Goal: Task Accomplishment & Management: Manage account settings

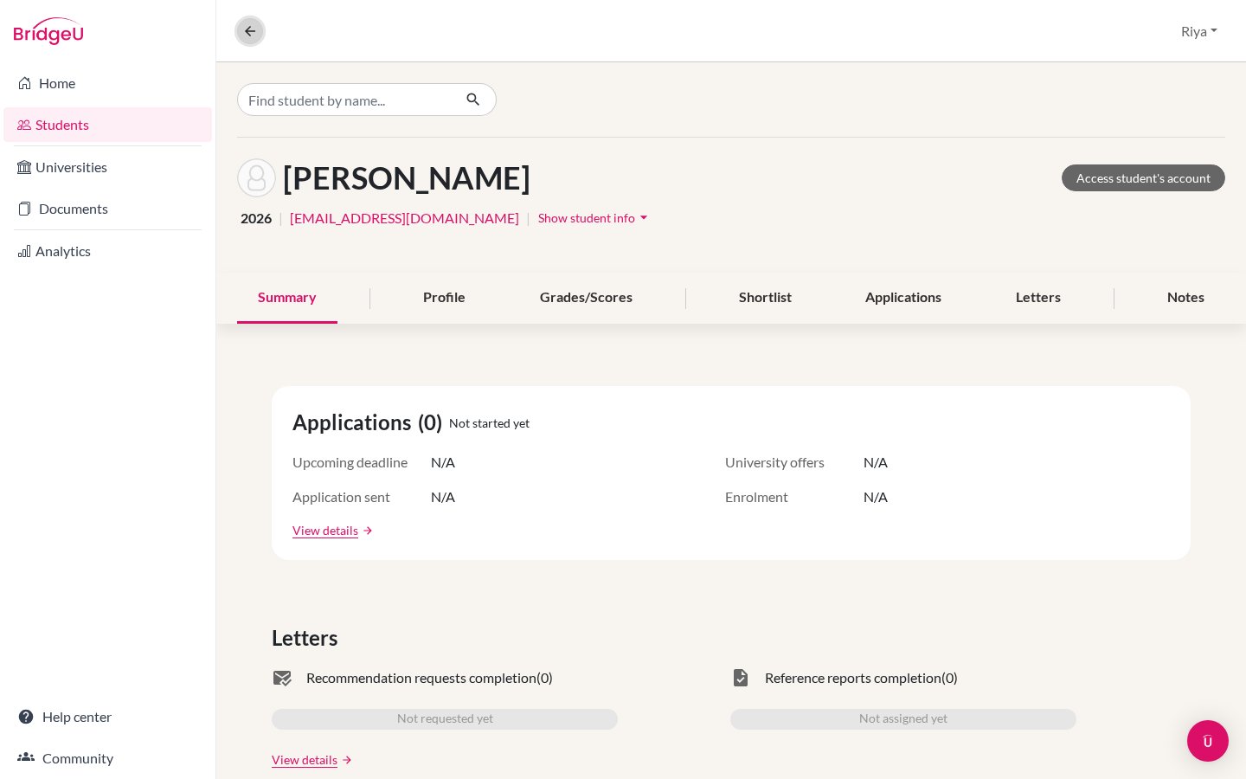
click at [248, 31] on icon at bounding box center [250, 31] width 16 height 16
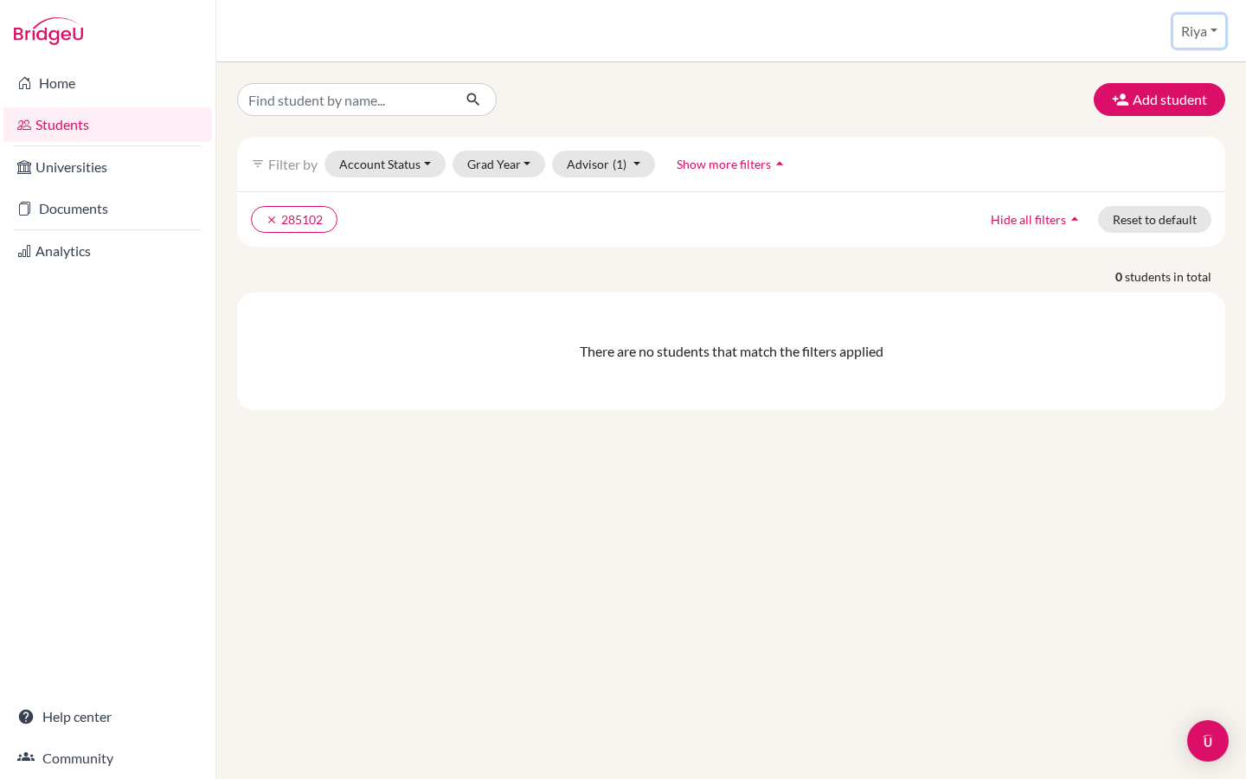
click at [1199, 32] on button "Riya" at bounding box center [1200, 31] width 52 height 33
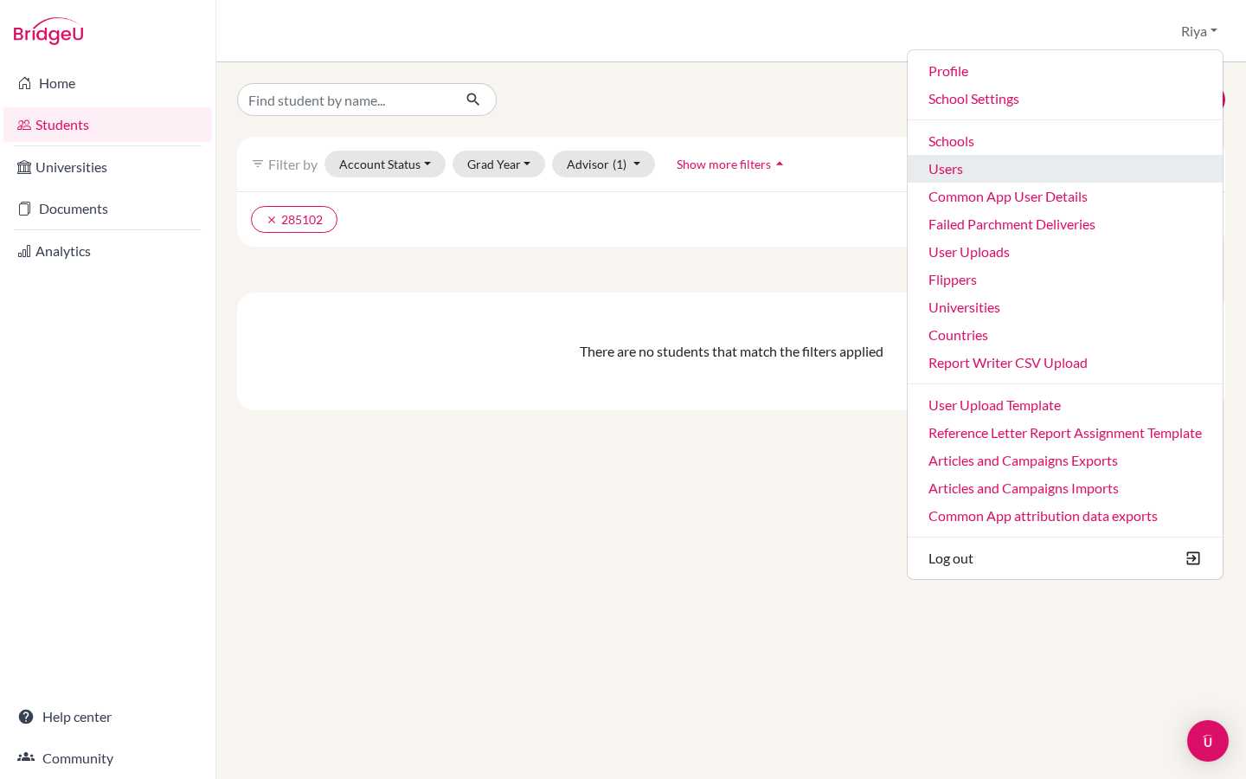
click at [978, 176] on link "Users" at bounding box center [1065, 169] width 315 height 28
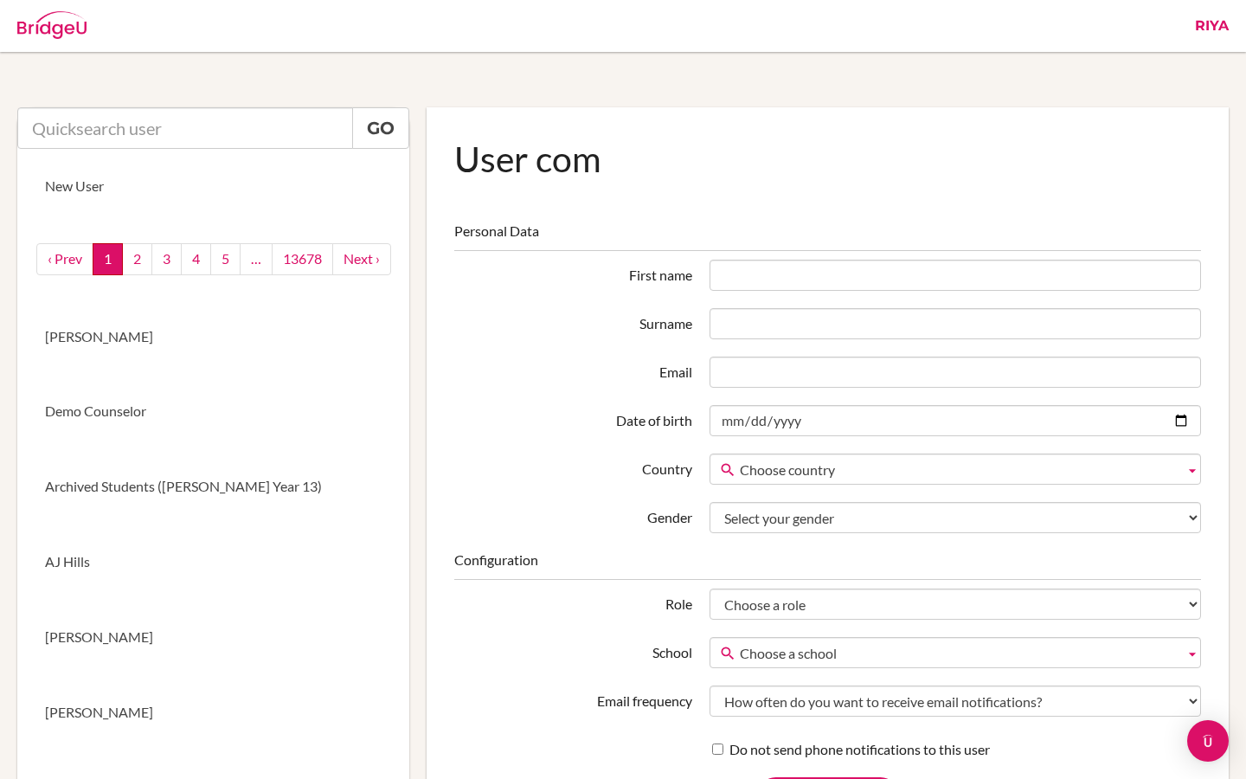
click at [1227, 27] on link "Riya" at bounding box center [1212, 26] width 51 height 52
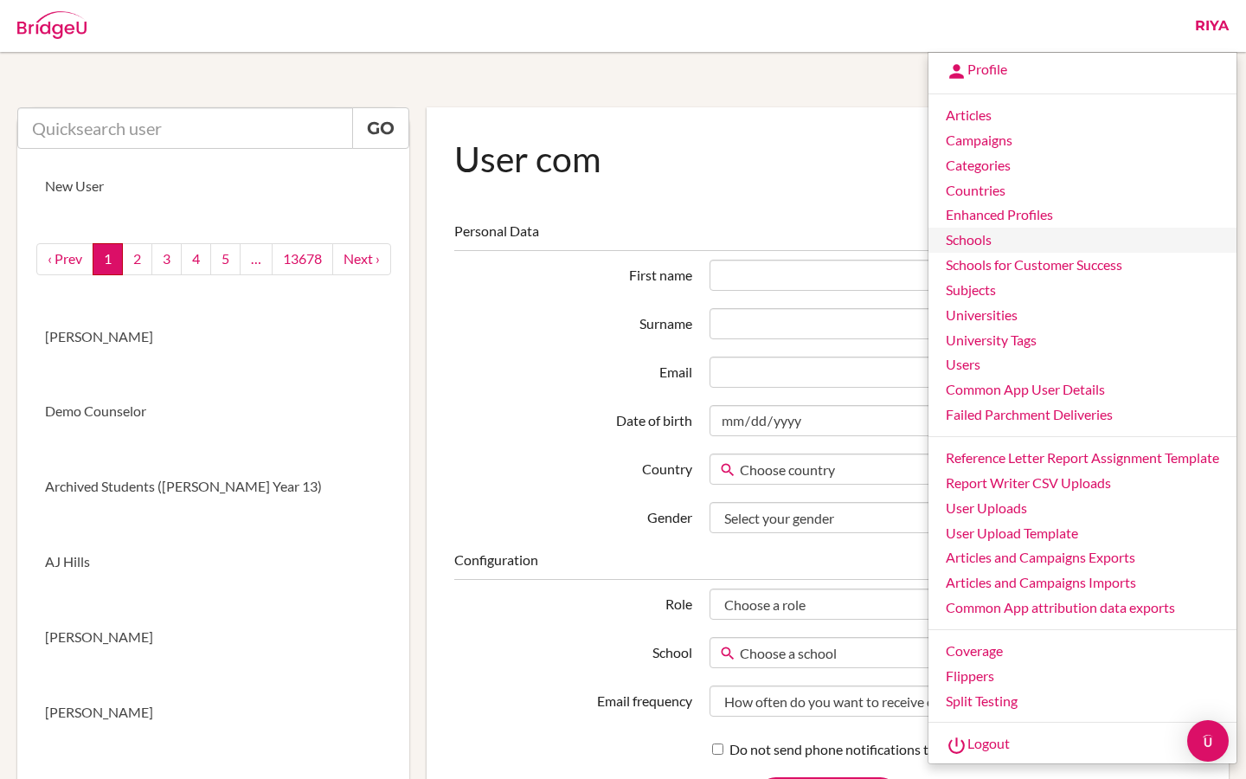
click at [978, 239] on link "Schools" at bounding box center [1083, 240] width 308 height 25
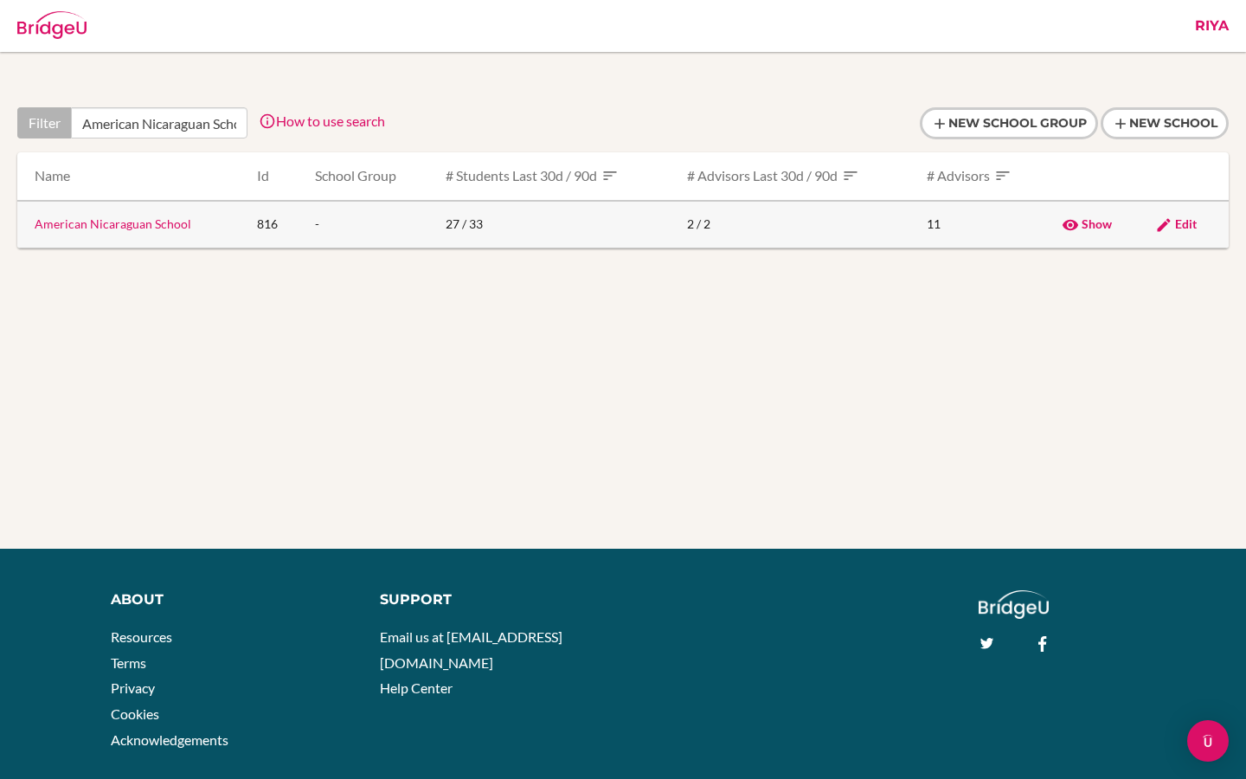
type input "American Nicaraguan School"
click at [157, 225] on link "American Nicaraguan School" at bounding box center [113, 223] width 157 height 15
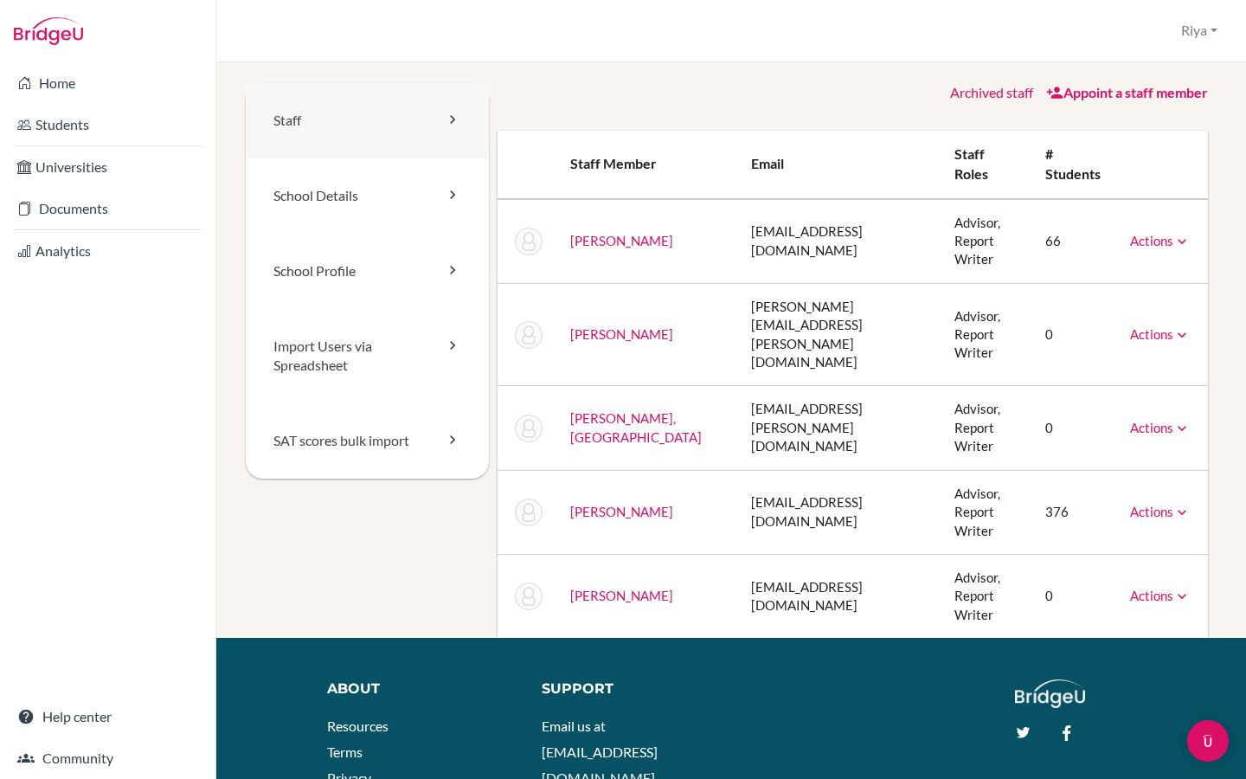
click at [404, 125] on link "Staff" at bounding box center [367, 120] width 243 height 75
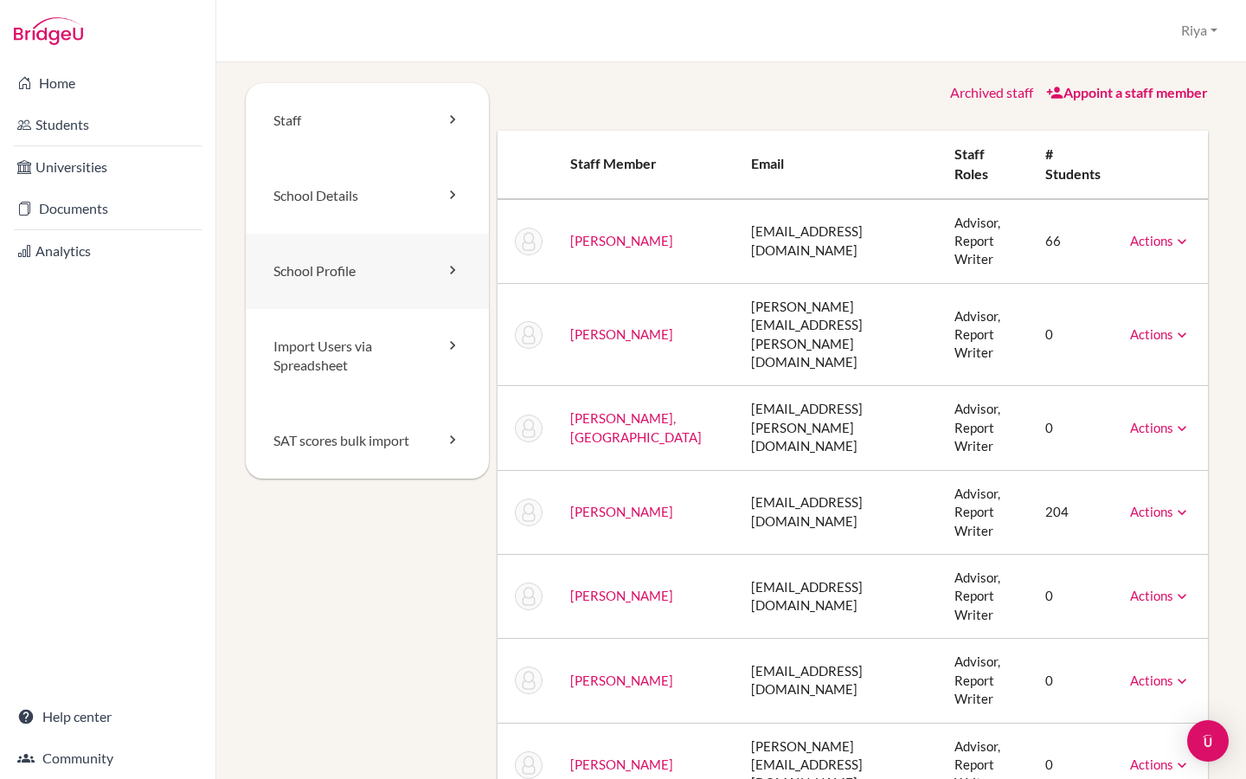
click at [307, 267] on link "School Profile" at bounding box center [367, 271] width 243 height 75
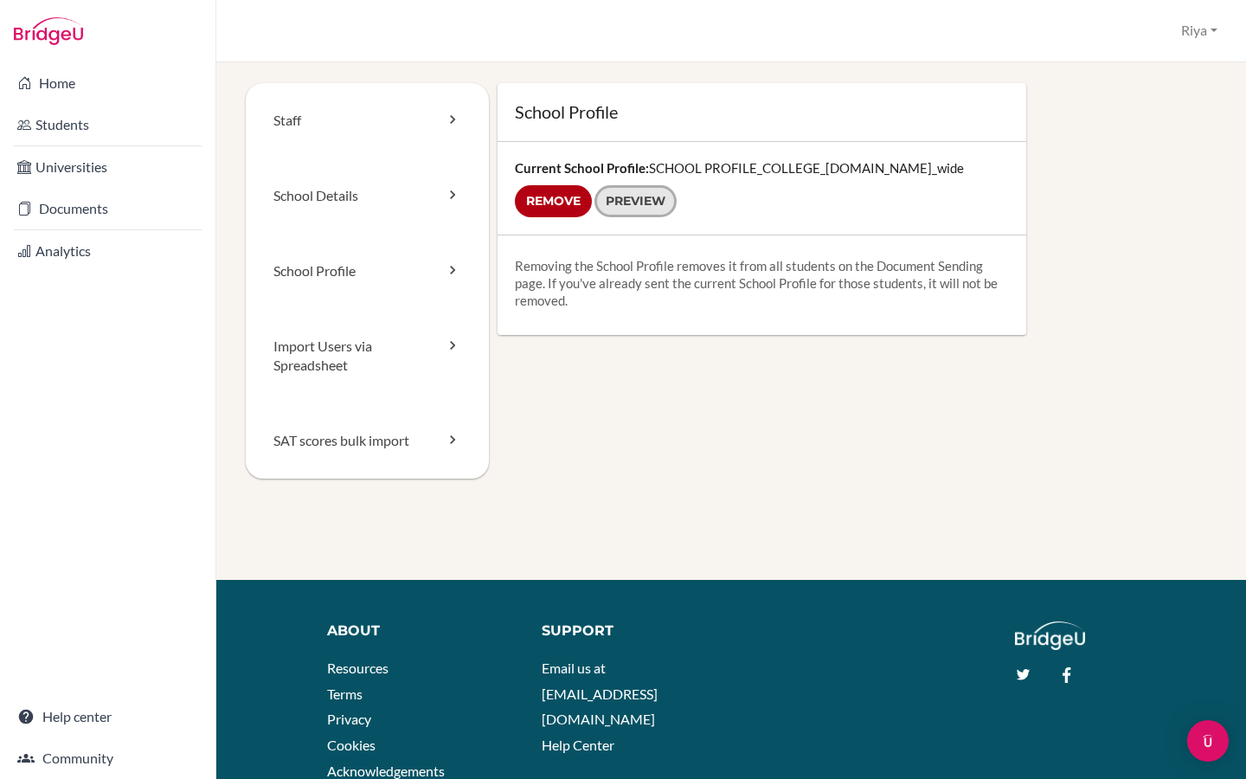
click at [648, 211] on link "Preview" at bounding box center [636, 201] width 82 height 32
click at [370, 198] on link "School Details" at bounding box center [367, 195] width 243 height 75
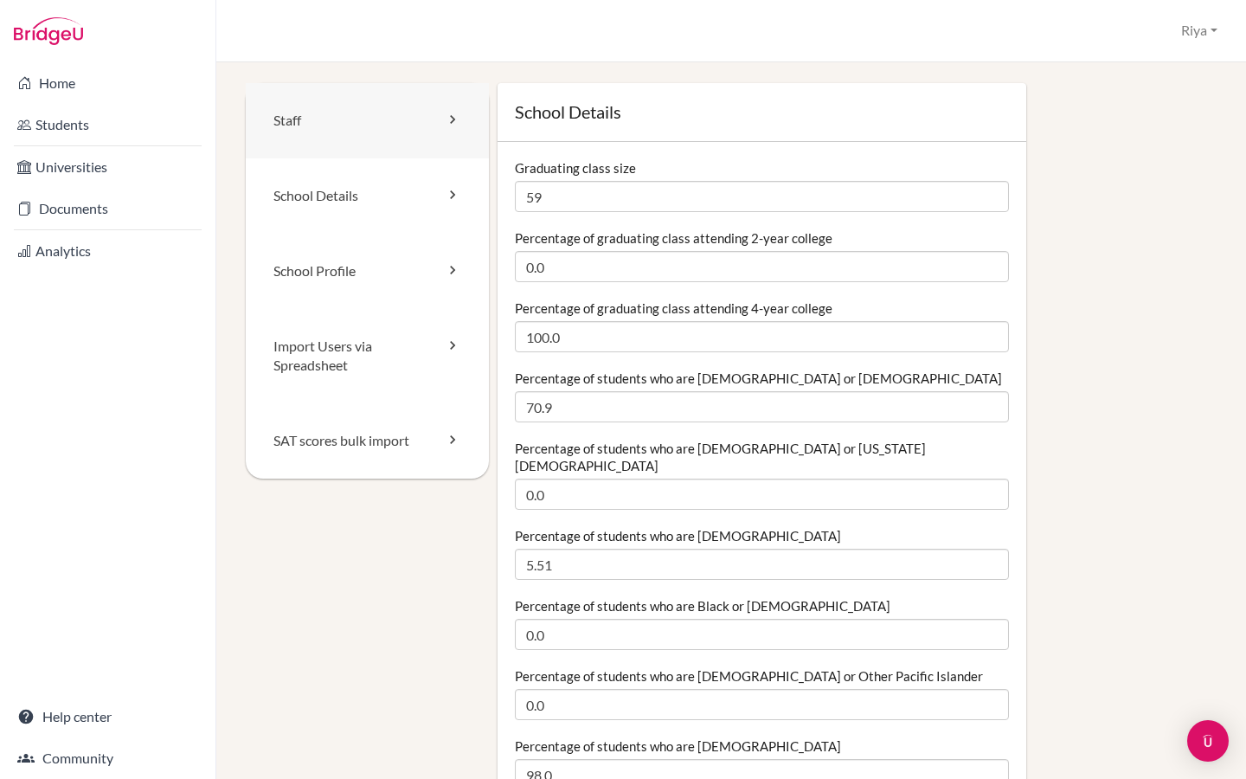
click at [359, 135] on link "Staff" at bounding box center [367, 120] width 243 height 75
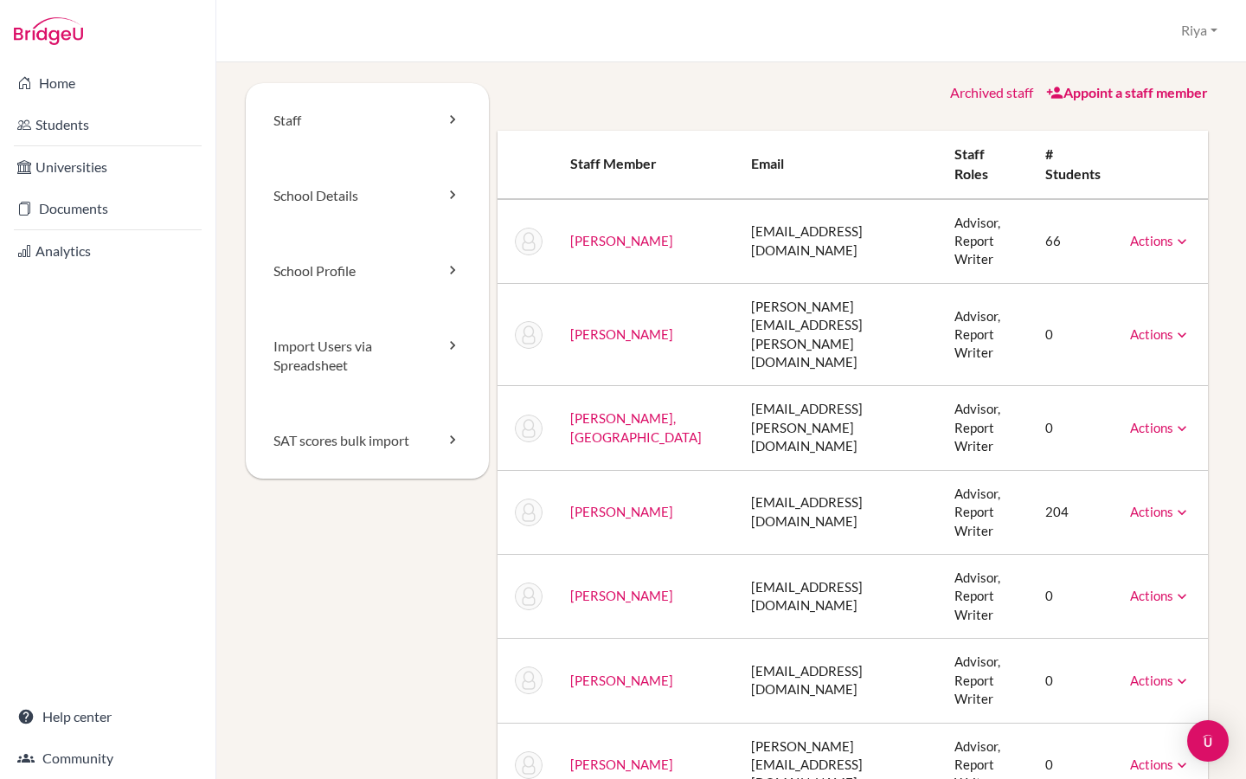
scroll to position [5, 0]
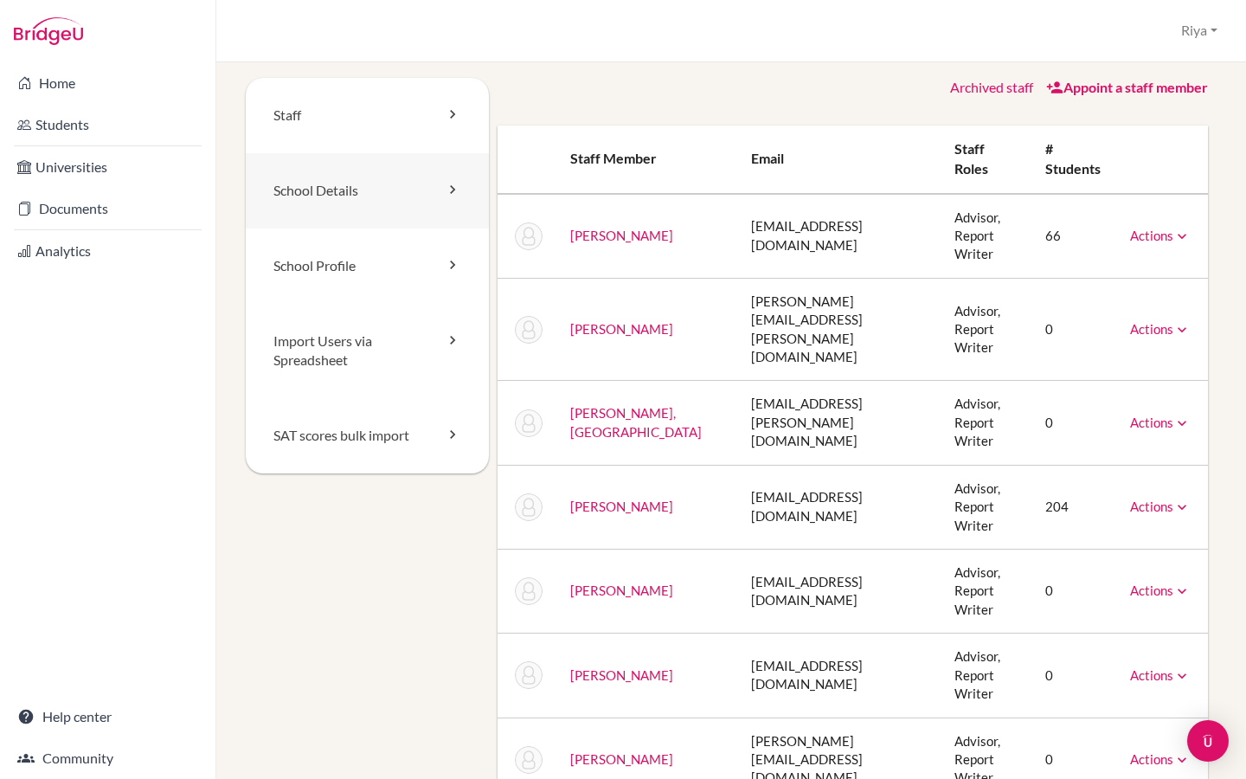
click at [356, 211] on link "School Details" at bounding box center [367, 190] width 243 height 75
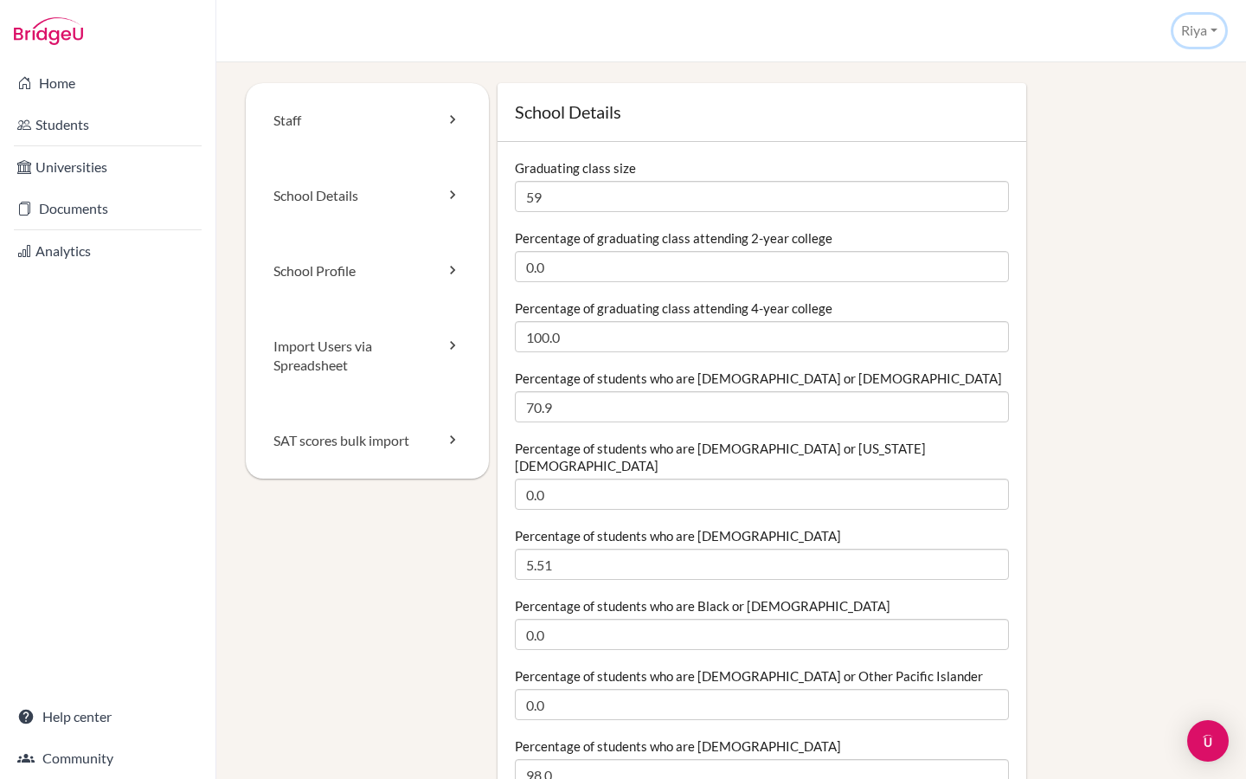
click at [1192, 34] on button "Riya" at bounding box center [1200, 31] width 52 height 32
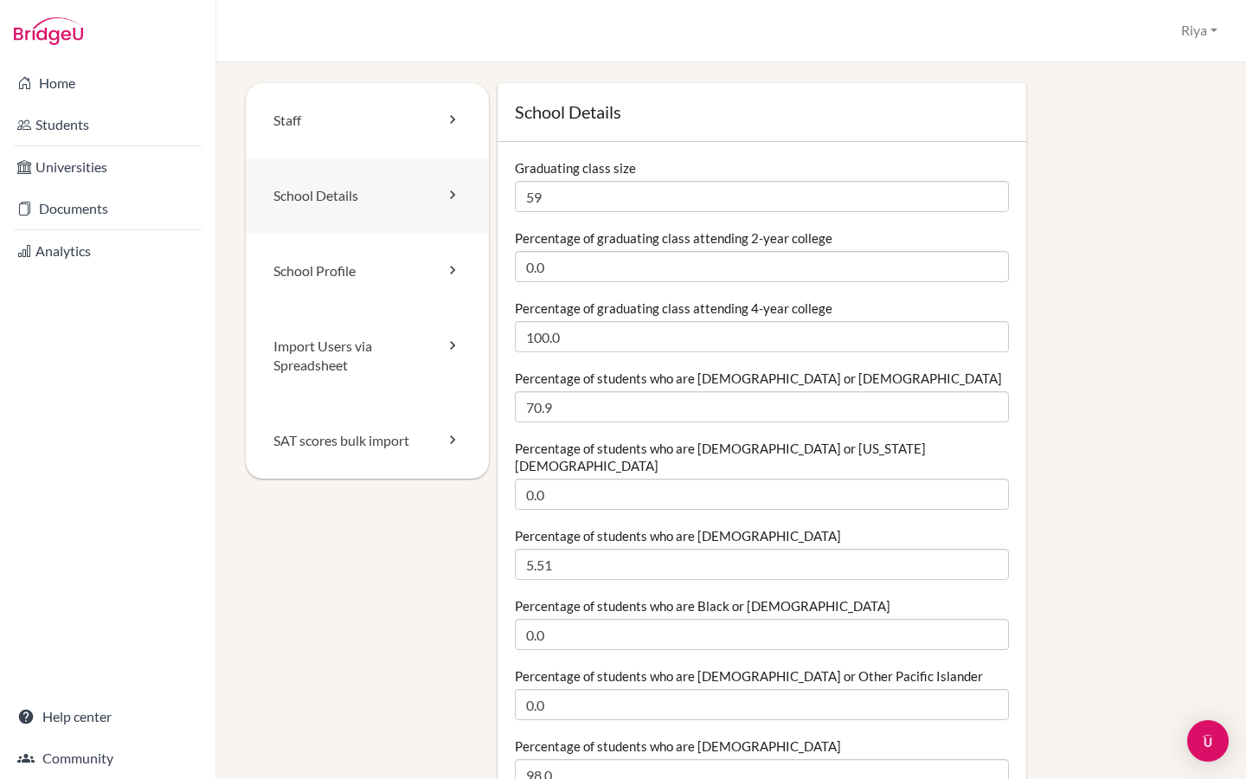
click at [346, 197] on link "School Details" at bounding box center [367, 195] width 243 height 75
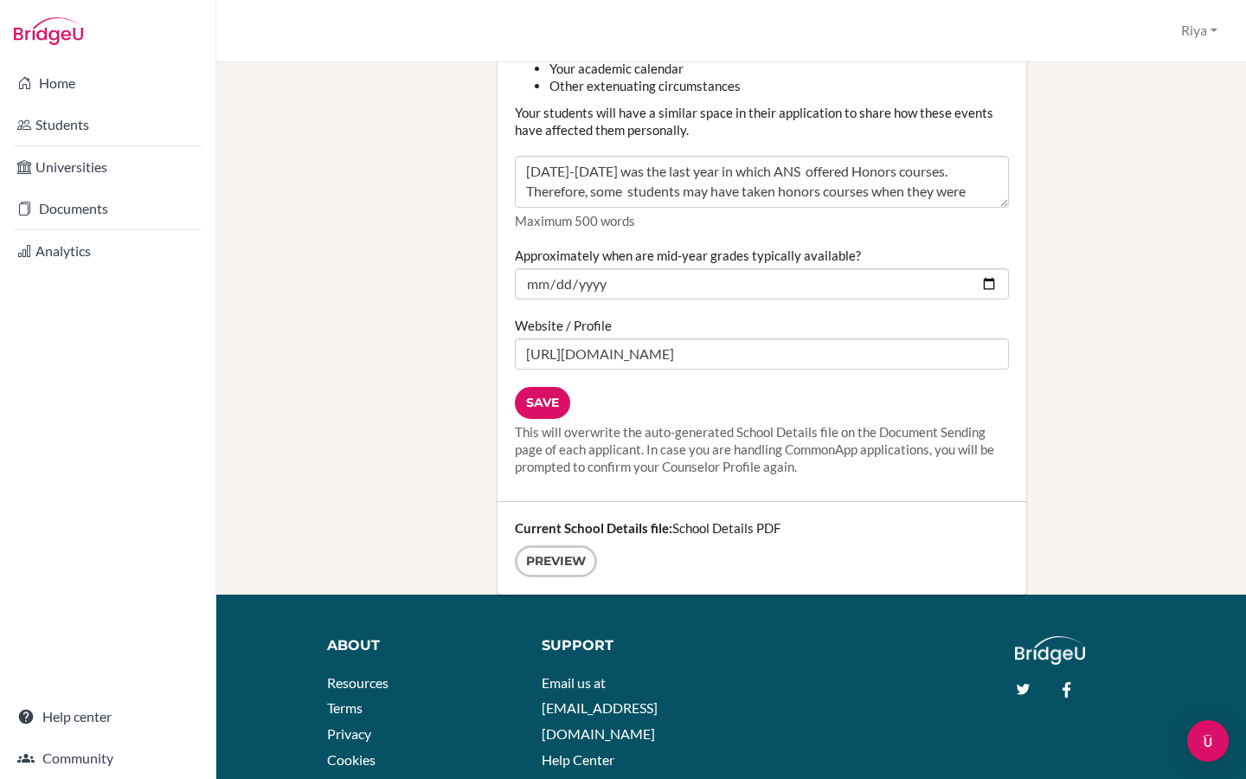
scroll to position [2179, 0]
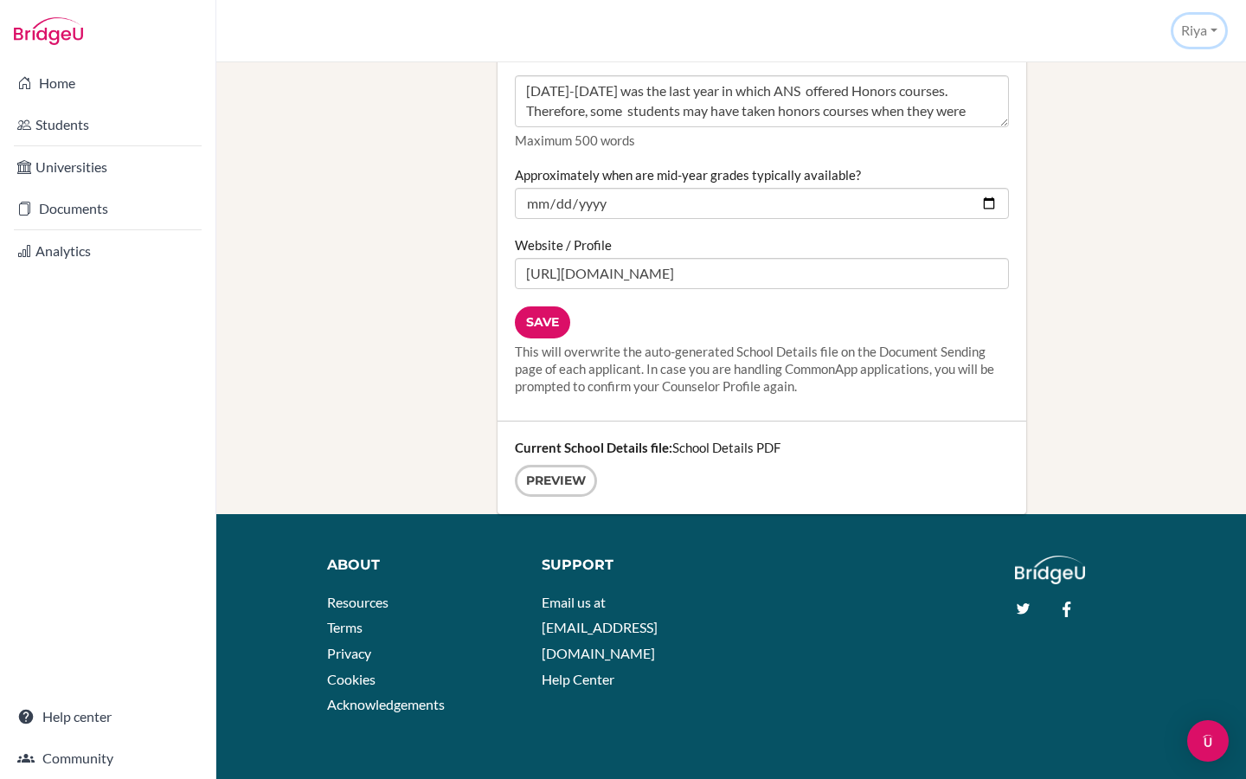
drag, startPoint x: 1202, startPoint y: 20, endPoint x: 1202, endPoint y: 685, distance: 664.7
click at [1202, 20] on button "Riya" at bounding box center [1200, 31] width 52 height 32
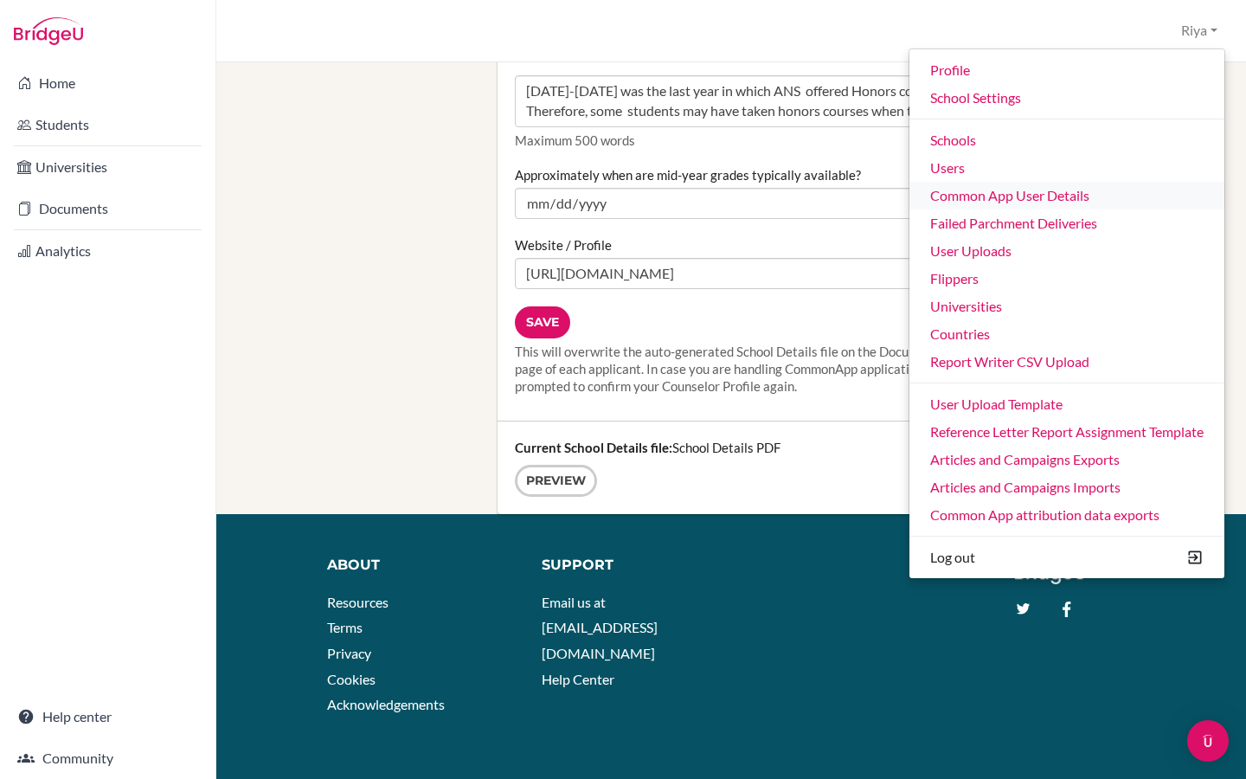
click at [991, 191] on link "Common App User Details" at bounding box center [1067, 196] width 315 height 28
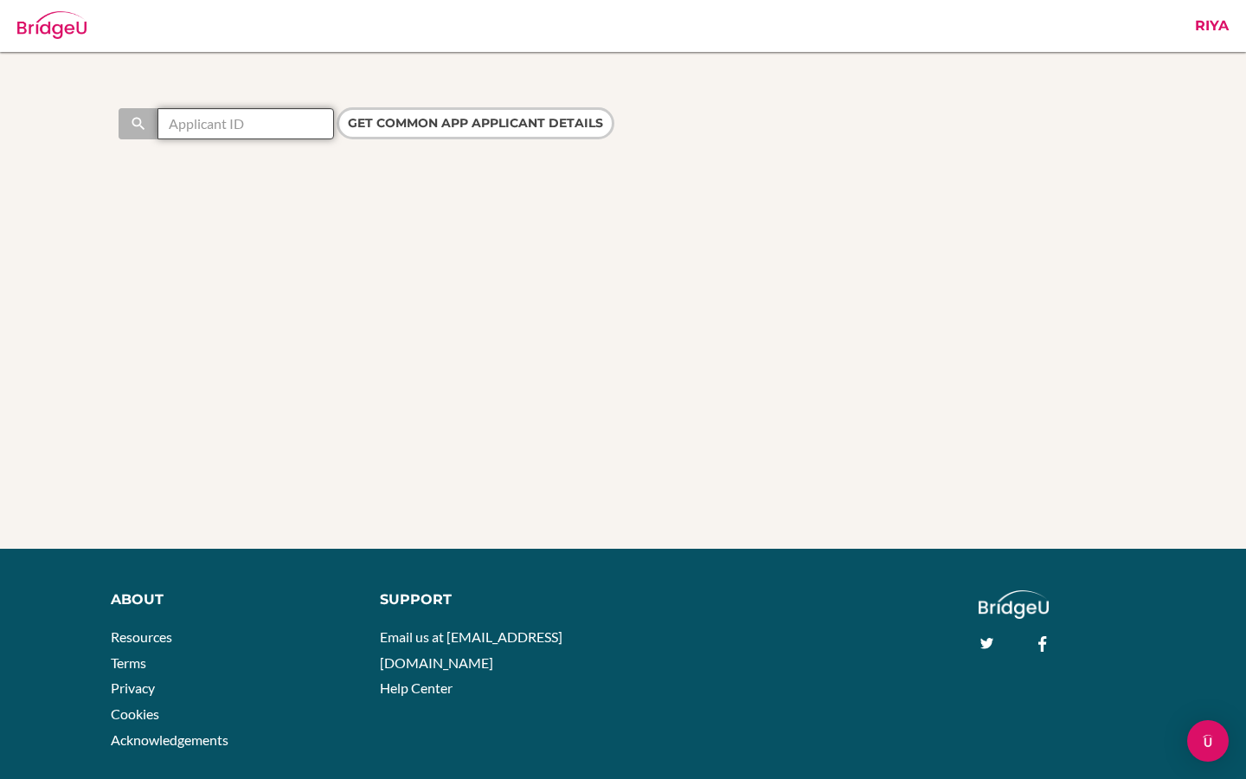
click at [273, 122] on input "text" at bounding box center [246, 123] width 177 height 31
paste input "44193306"
type input "44193306"
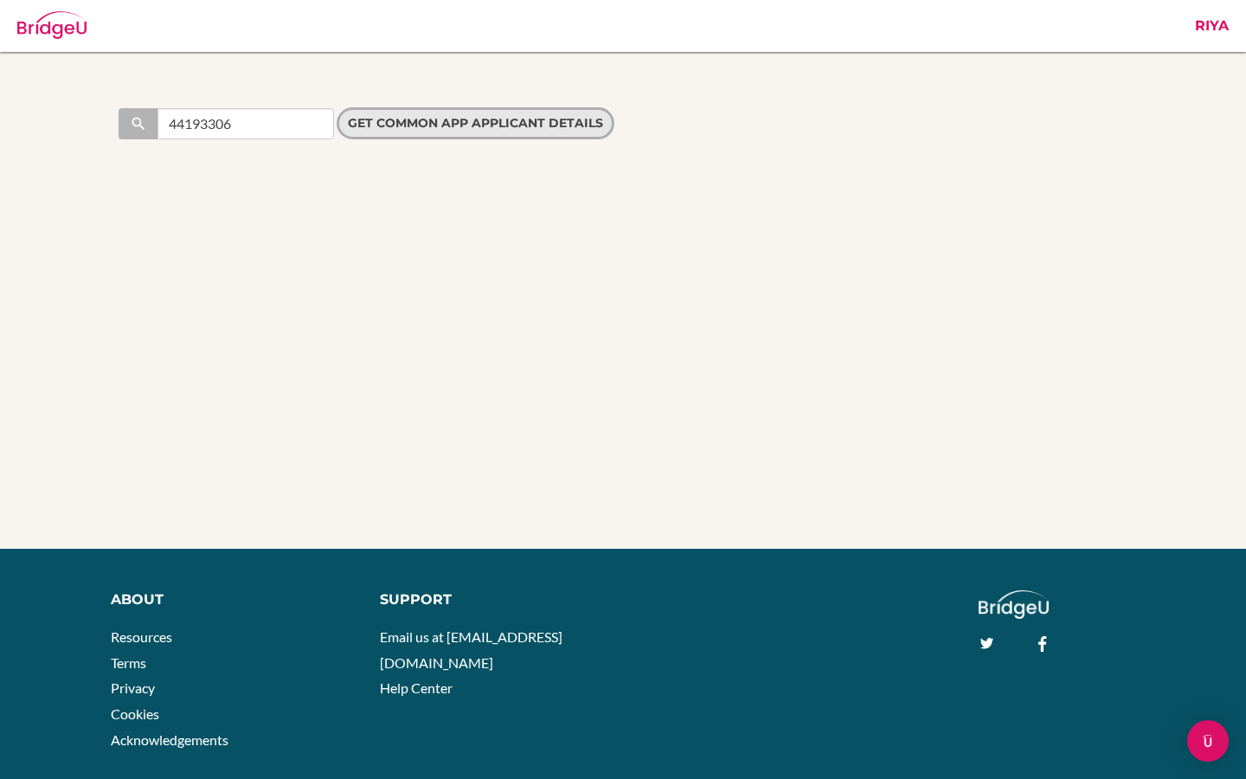
click at [380, 114] on input "Get Common App applicant details" at bounding box center [476, 123] width 278 height 32
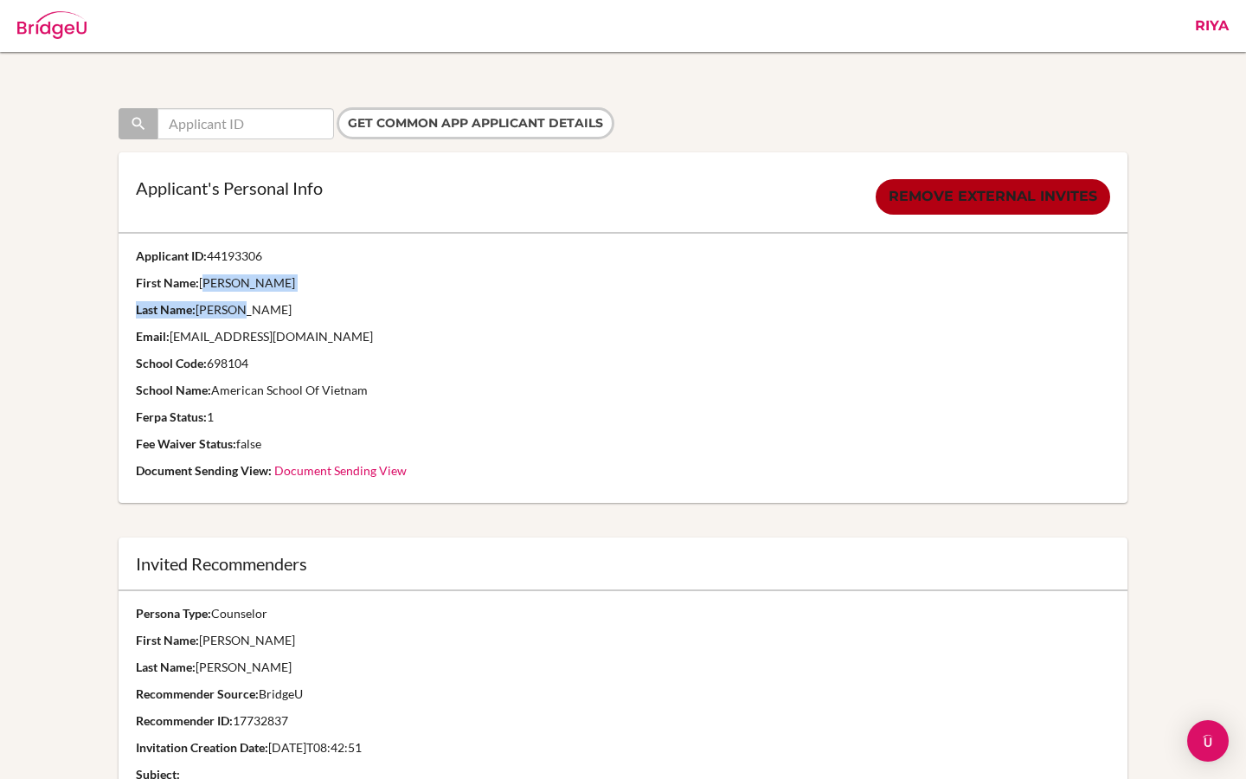
drag, startPoint x: 201, startPoint y: 285, endPoint x: 256, endPoint y: 309, distance: 60.5
click at [256, 309] on td "Applicant ID: 44193306 First Name: Anh Last Name: NGUYEN Email: hoangop@gmail.c…" at bounding box center [624, 368] width 1010 height 270
click at [274, 310] on p "Last Name: NGUYEN" at bounding box center [623, 309] width 975 height 17
click at [1218, 35] on link "Riya" at bounding box center [1212, 26] width 51 height 52
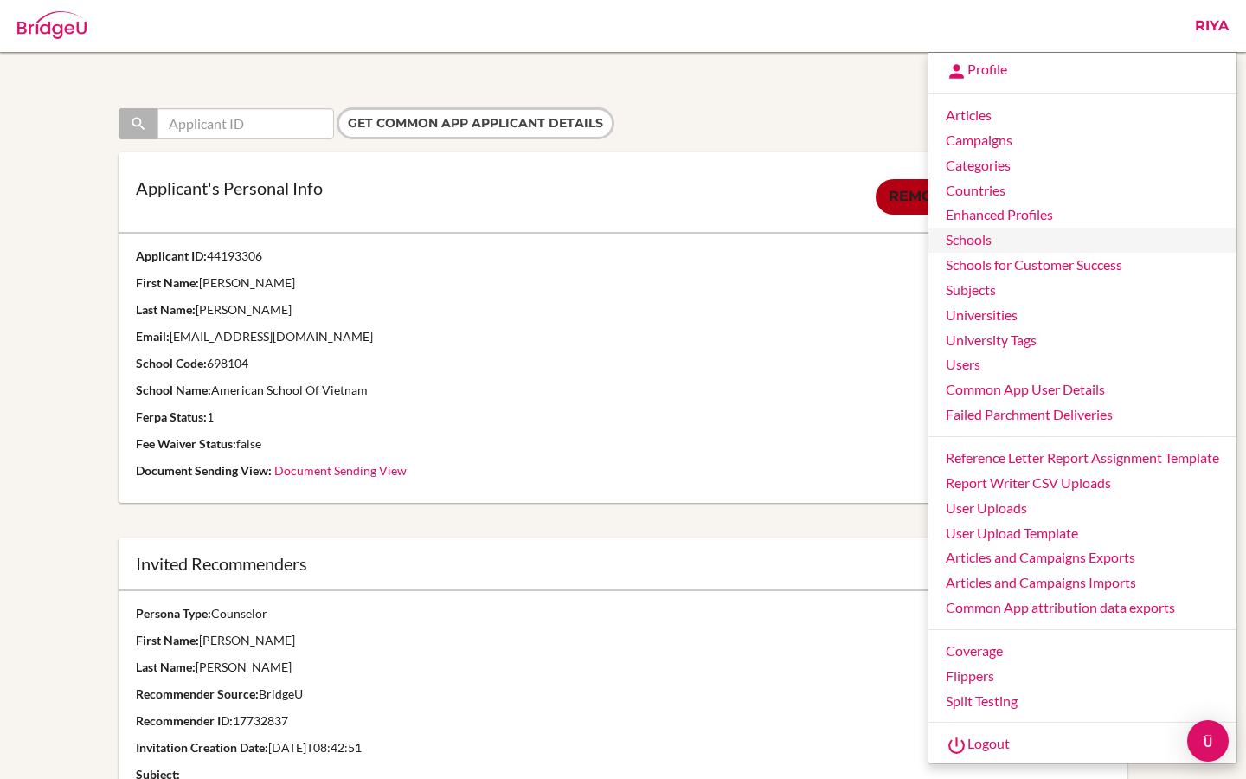
click at [965, 237] on link "Schools" at bounding box center [1083, 240] width 308 height 25
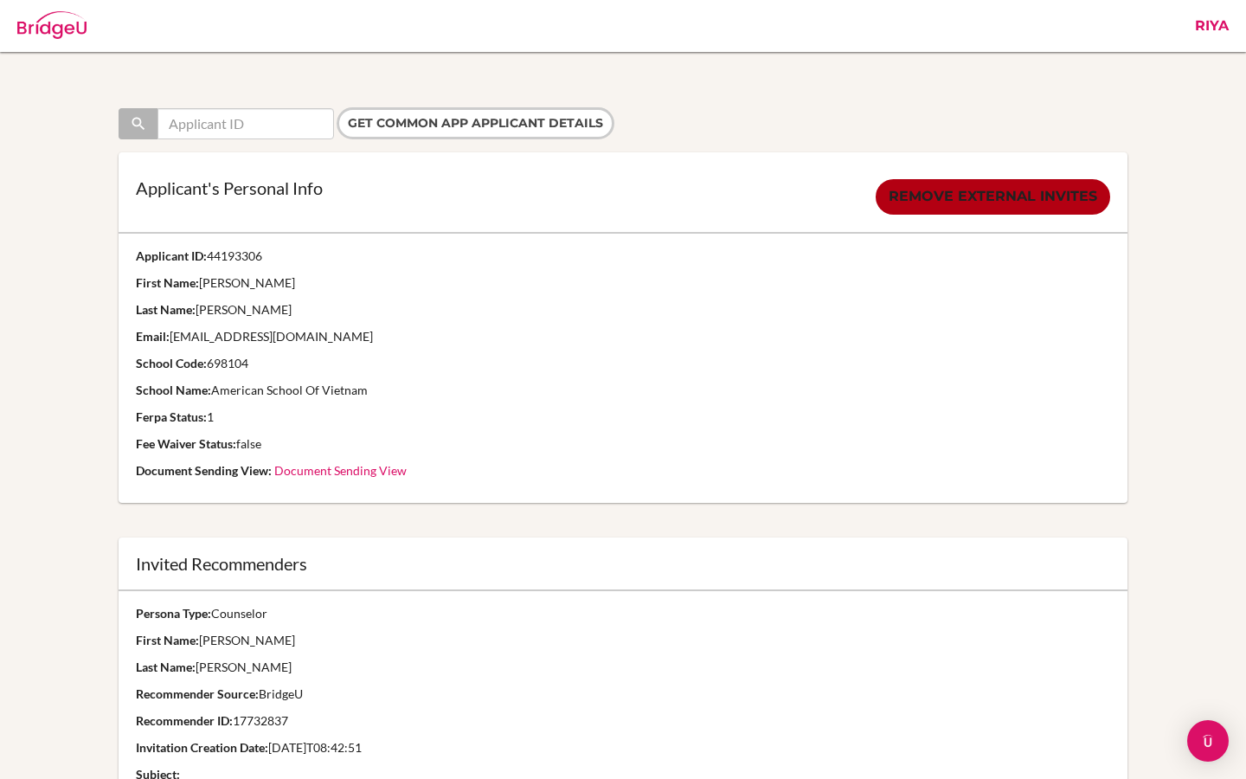
click at [1214, 23] on link "Riya" at bounding box center [1212, 26] width 51 height 52
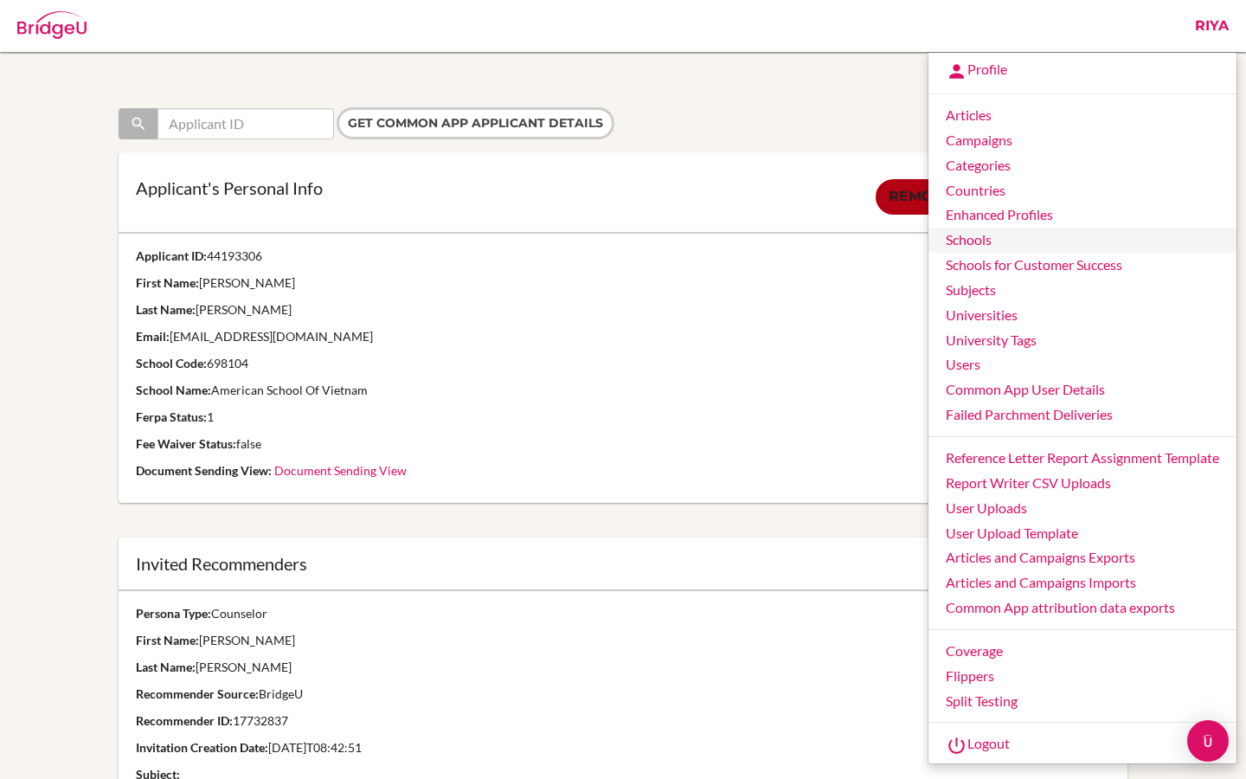
click at [981, 246] on link "Schools" at bounding box center [1083, 240] width 308 height 25
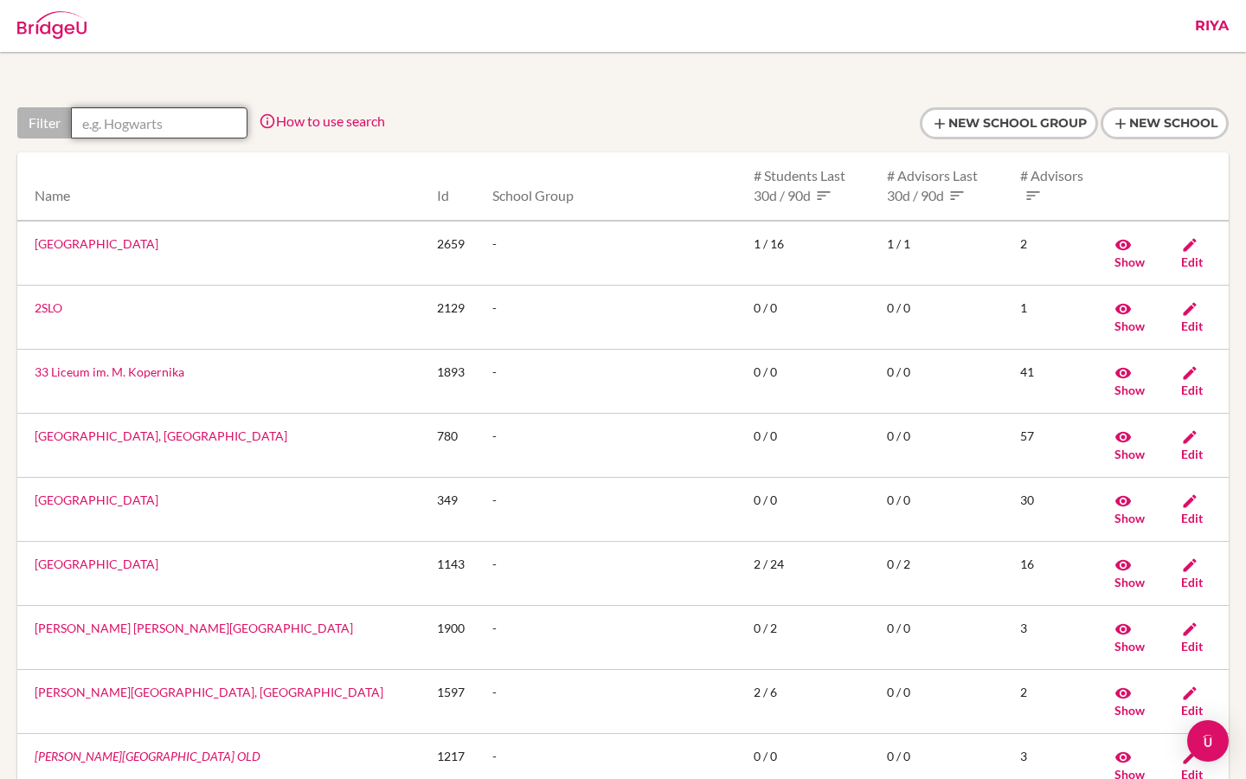
click at [155, 124] on input "text" at bounding box center [159, 122] width 177 height 31
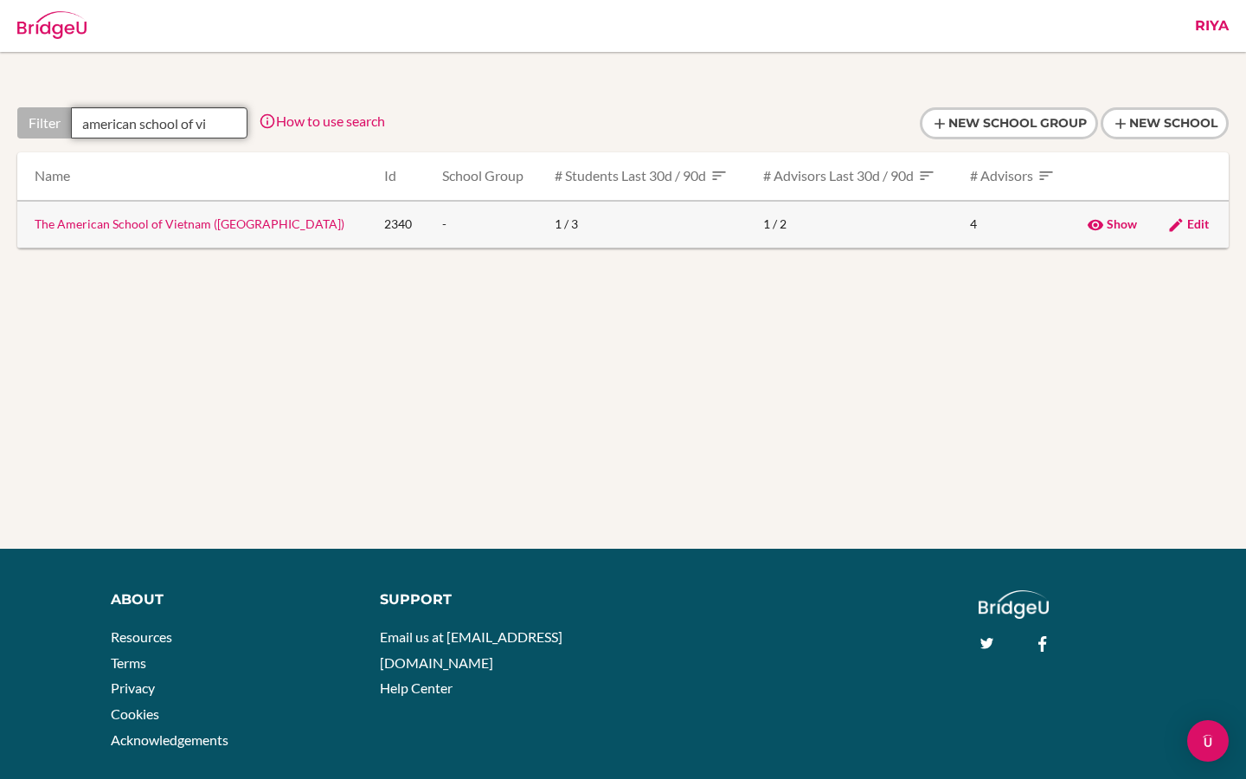
type input "american school of vi"
click at [107, 228] on link "The American School of Vietnam (TAS)" at bounding box center [190, 223] width 310 height 15
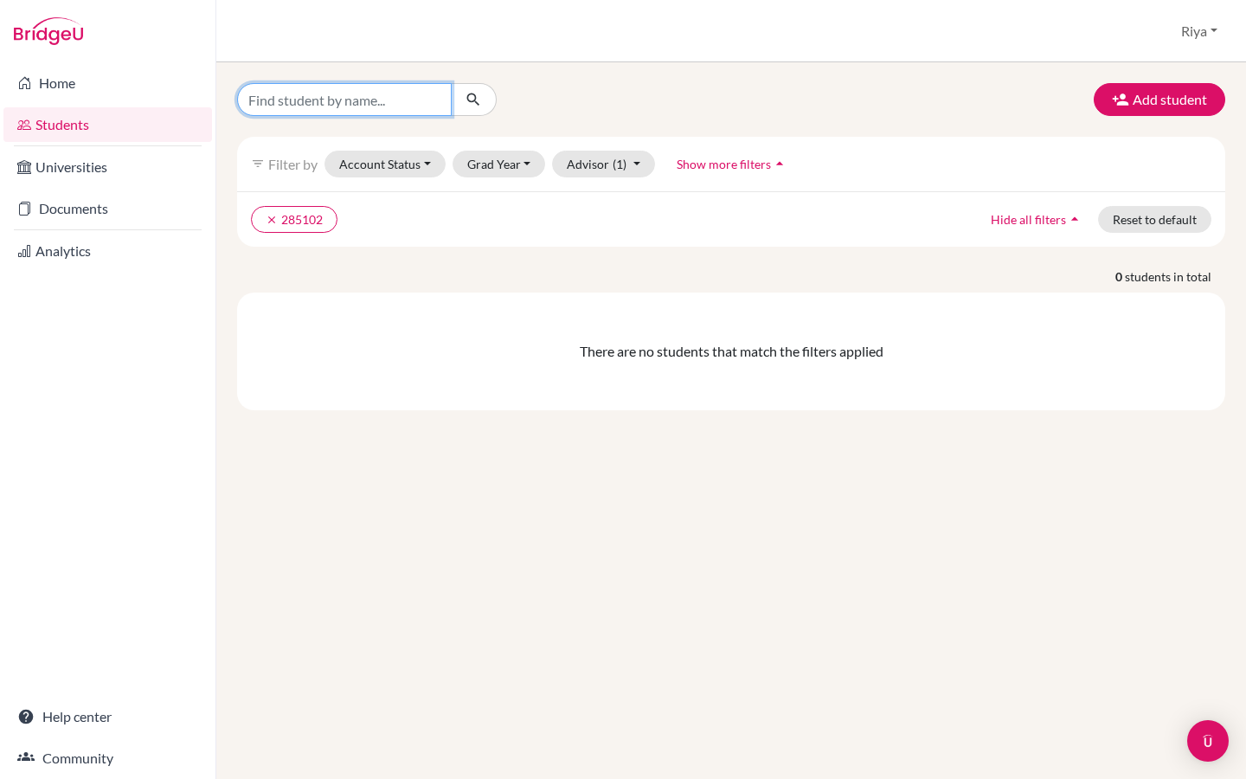
click at [354, 102] on input "Find student by name..." at bounding box center [344, 99] width 215 height 33
click at [270, 222] on icon "clear" at bounding box center [272, 220] width 12 height 12
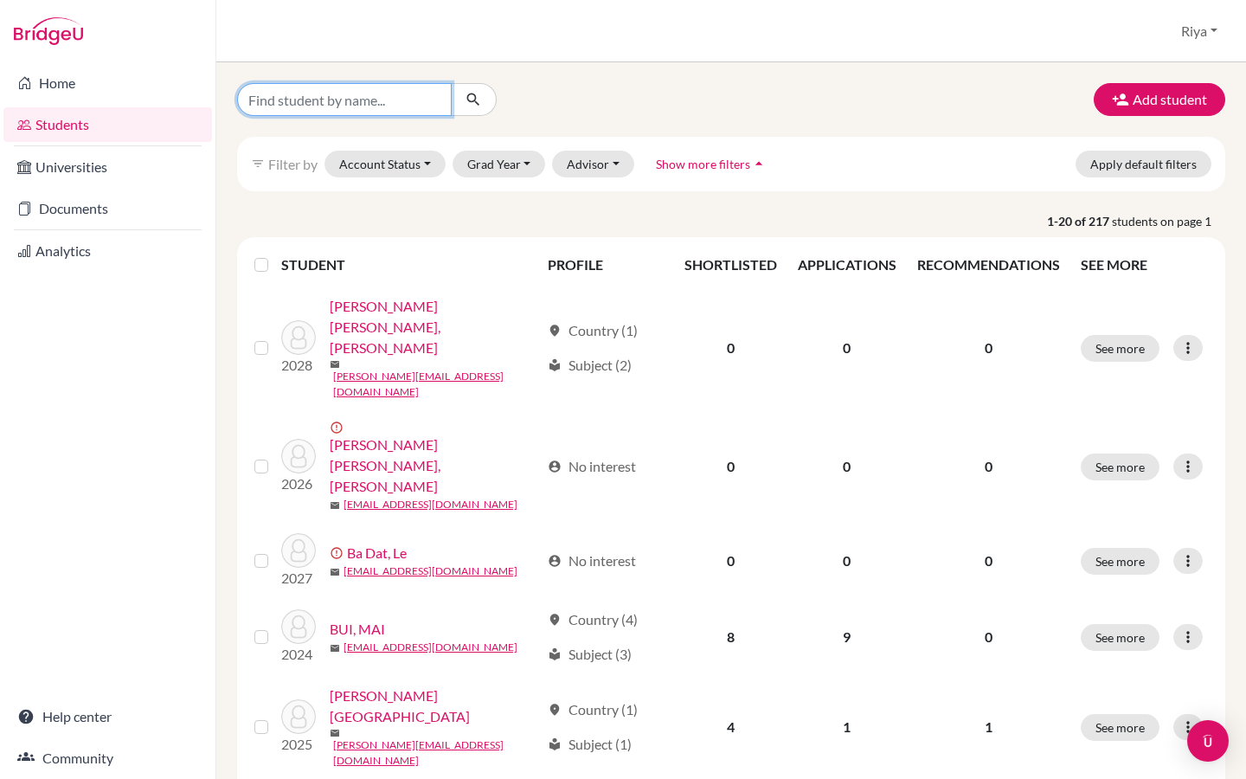
click at [332, 104] on input "Find student by name..." at bounding box center [344, 99] width 215 height 33
paste input "44193306"
type input "44193306"
click at [475, 100] on icon "submit" at bounding box center [473, 99] width 17 height 17
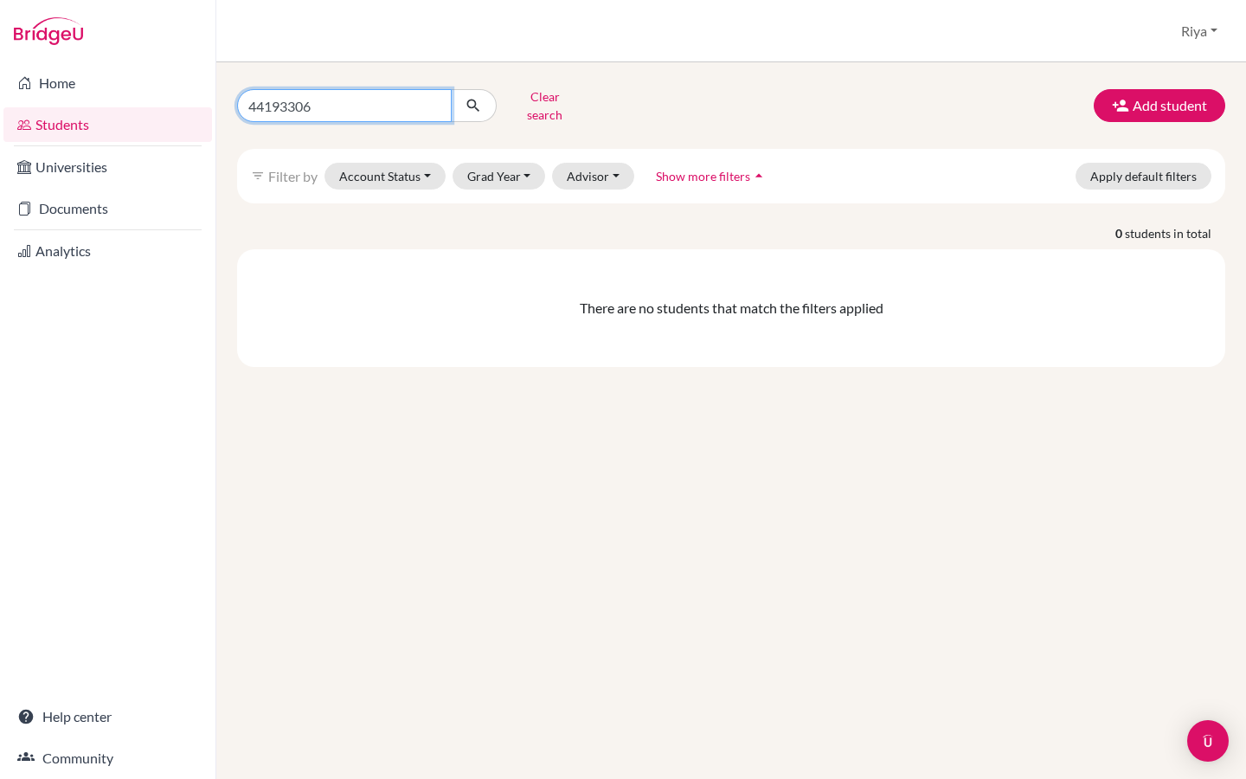
drag, startPoint x: 338, startPoint y: 90, endPoint x: 327, endPoint y: 100, distance: 14.7
click at [327, 100] on input "44193306" at bounding box center [344, 105] width 215 height 33
click at [605, 166] on button "Advisor" at bounding box center [593, 176] width 82 height 27
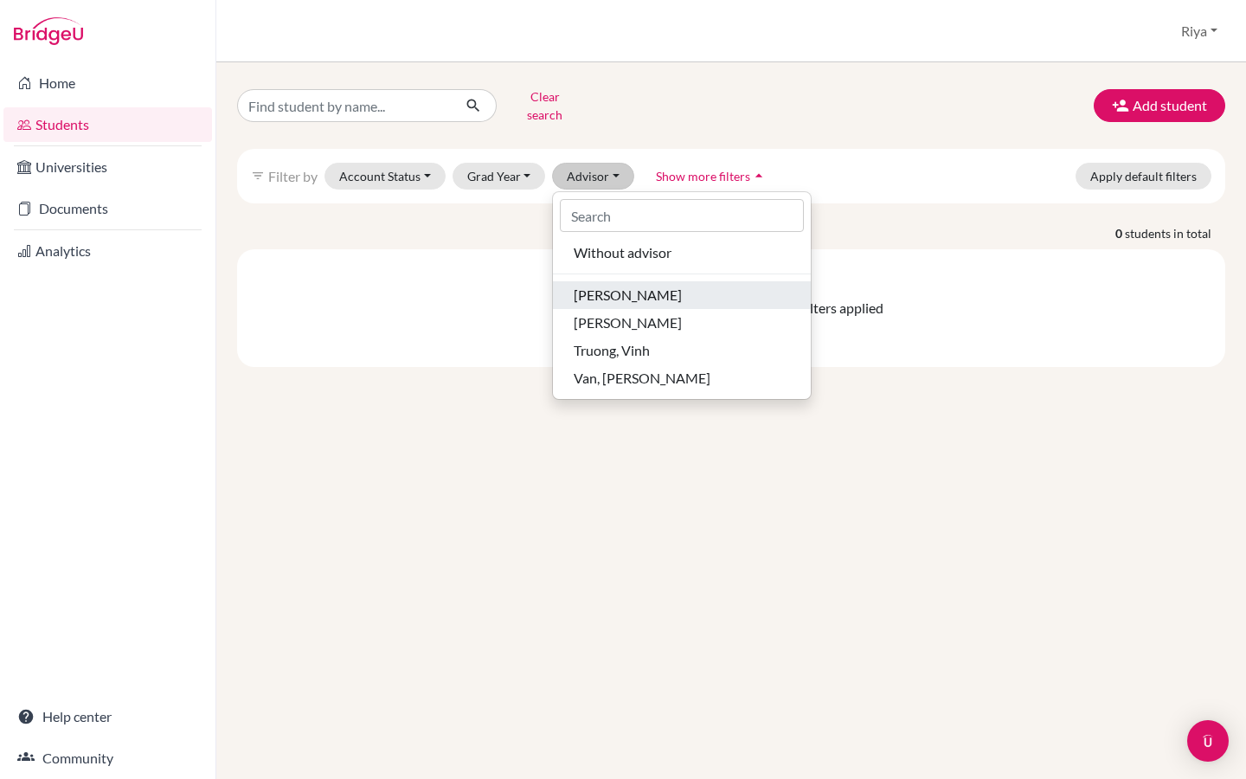
click at [627, 288] on span "[PERSON_NAME]" at bounding box center [628, 295] width 108 height 21
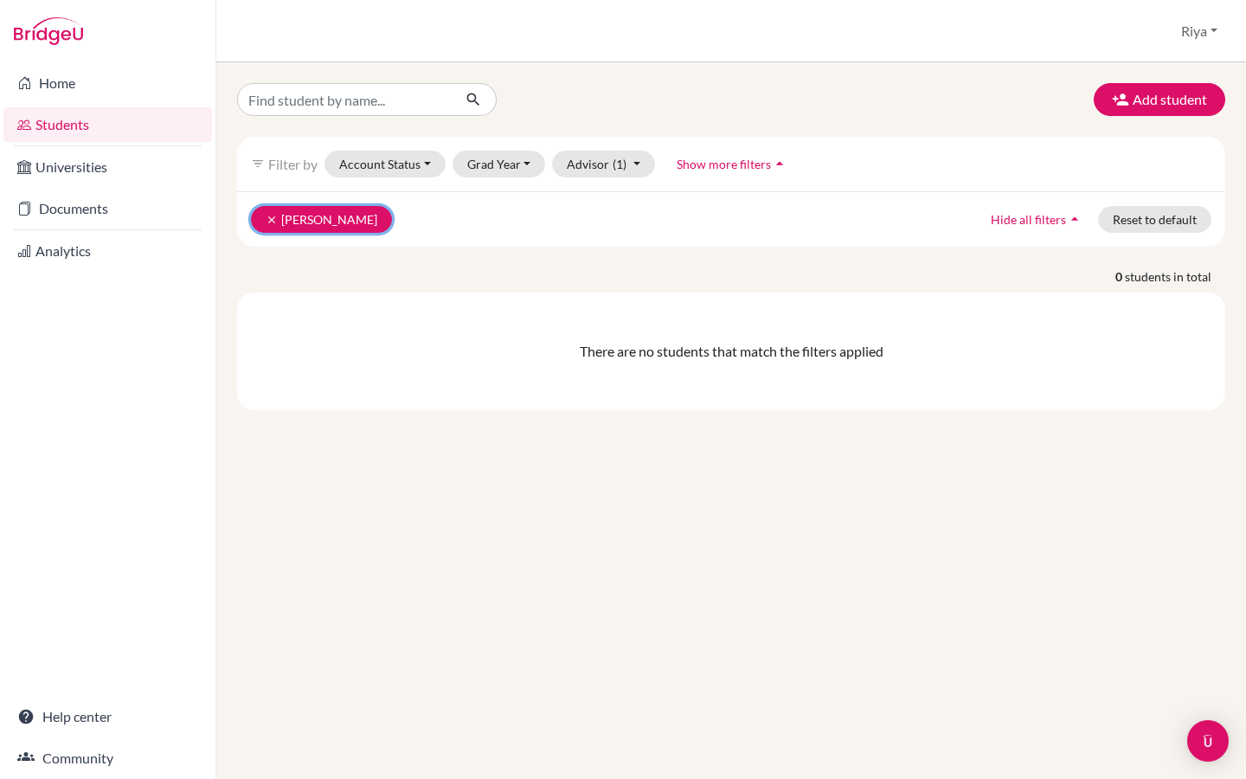
click at [343, 228] on button "clear Hamilton, Dana" at bounding box center [321, 219] width 141 height 27
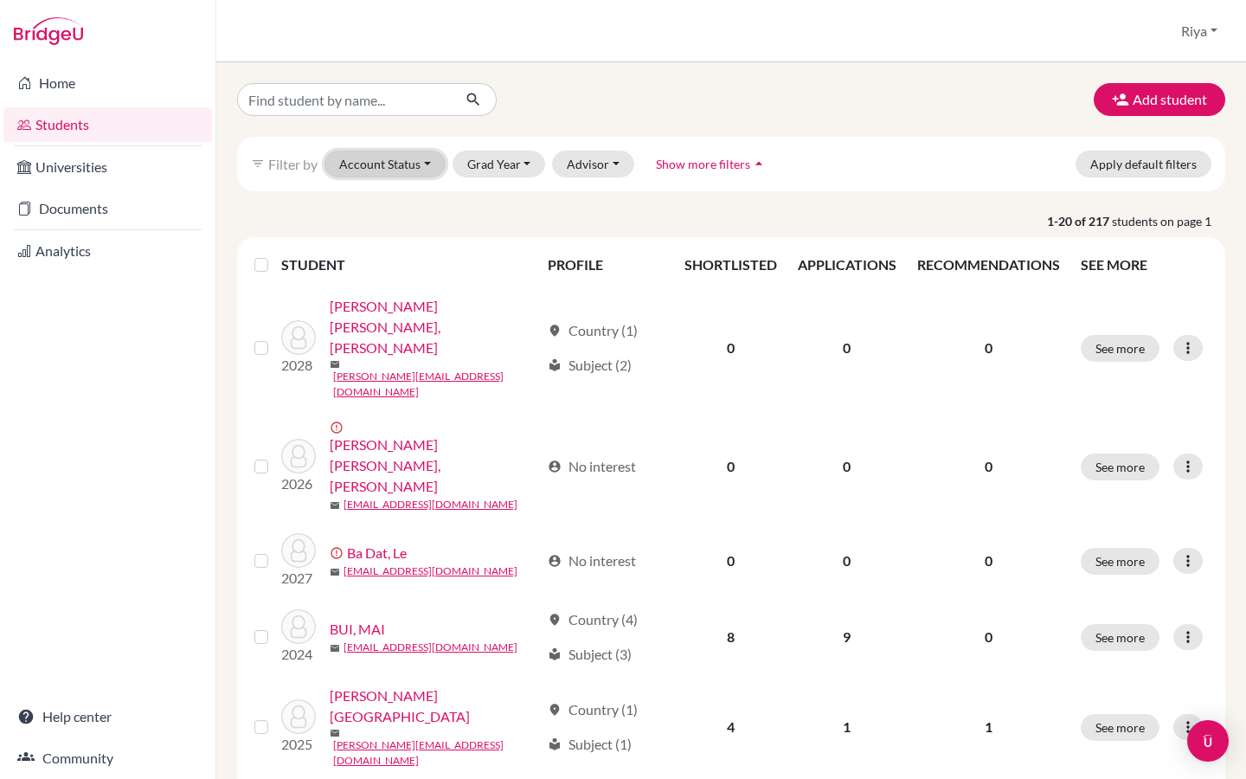
click at [402, 163] on button "Account Status" at bounding box center [385, 164] width 121 height 27
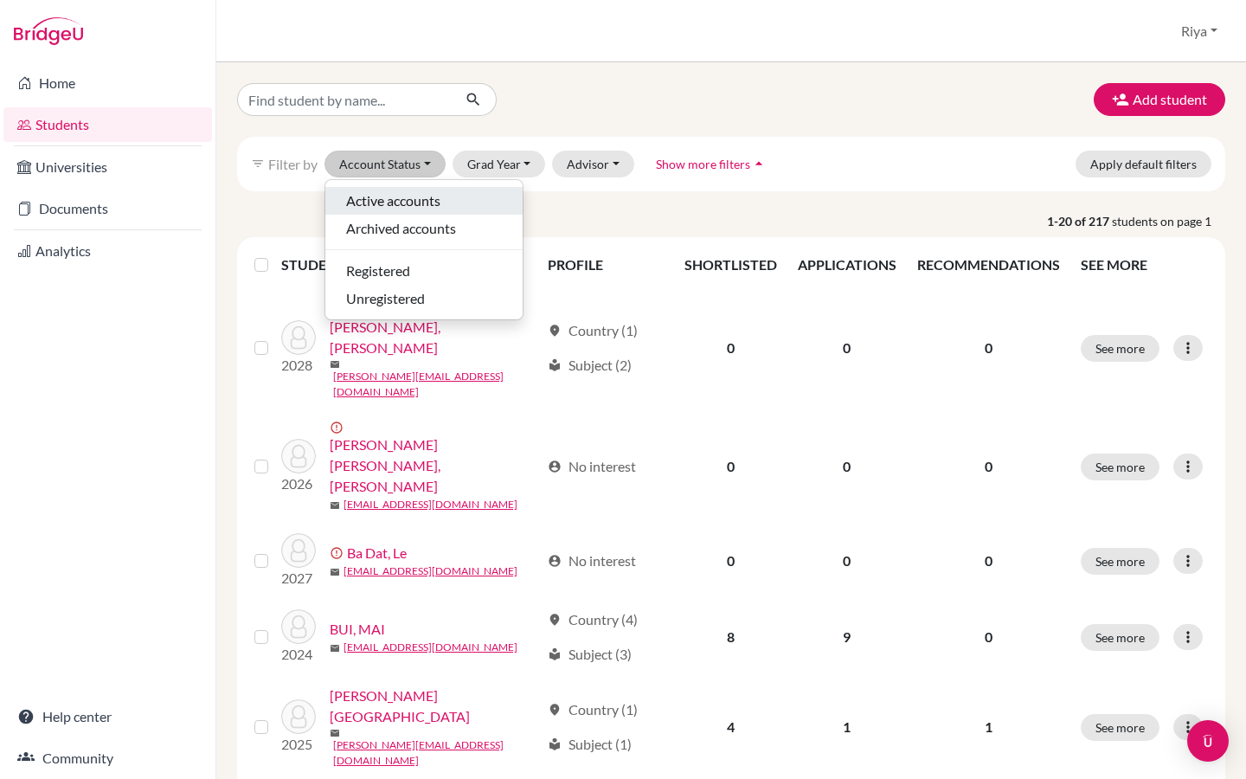
click at [400, 206] on span "Active accounts" at bounding box center [393, 200] width 94 height 21
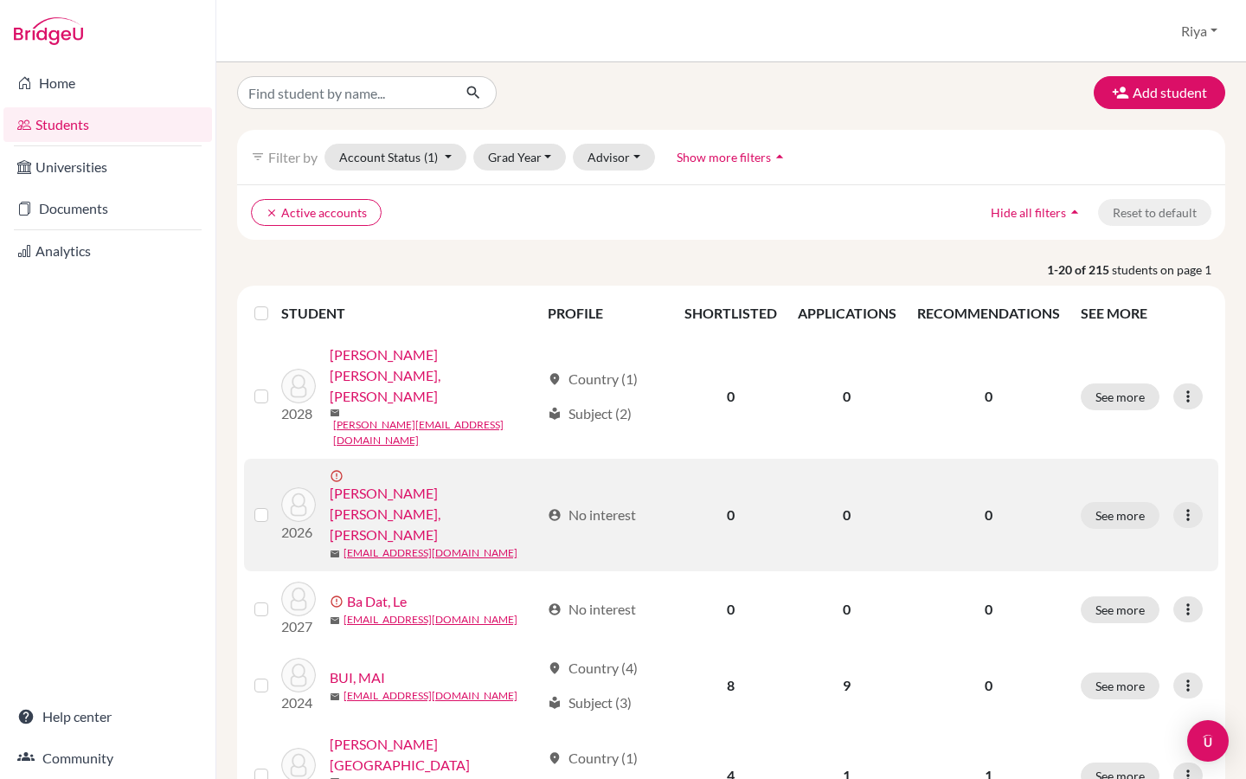
scroll to position [5, 0]
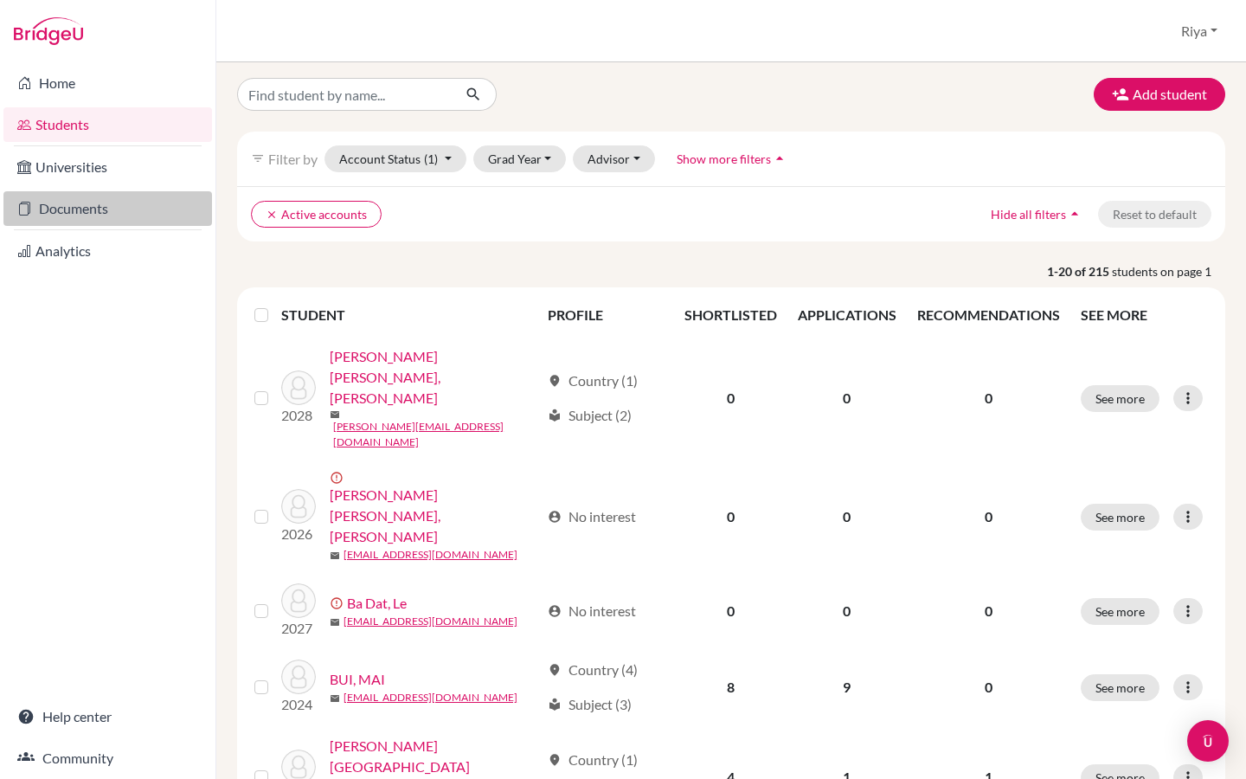
click at [114, 202] on link "Documents" at bounding box center [107, 208] width 209 height 35
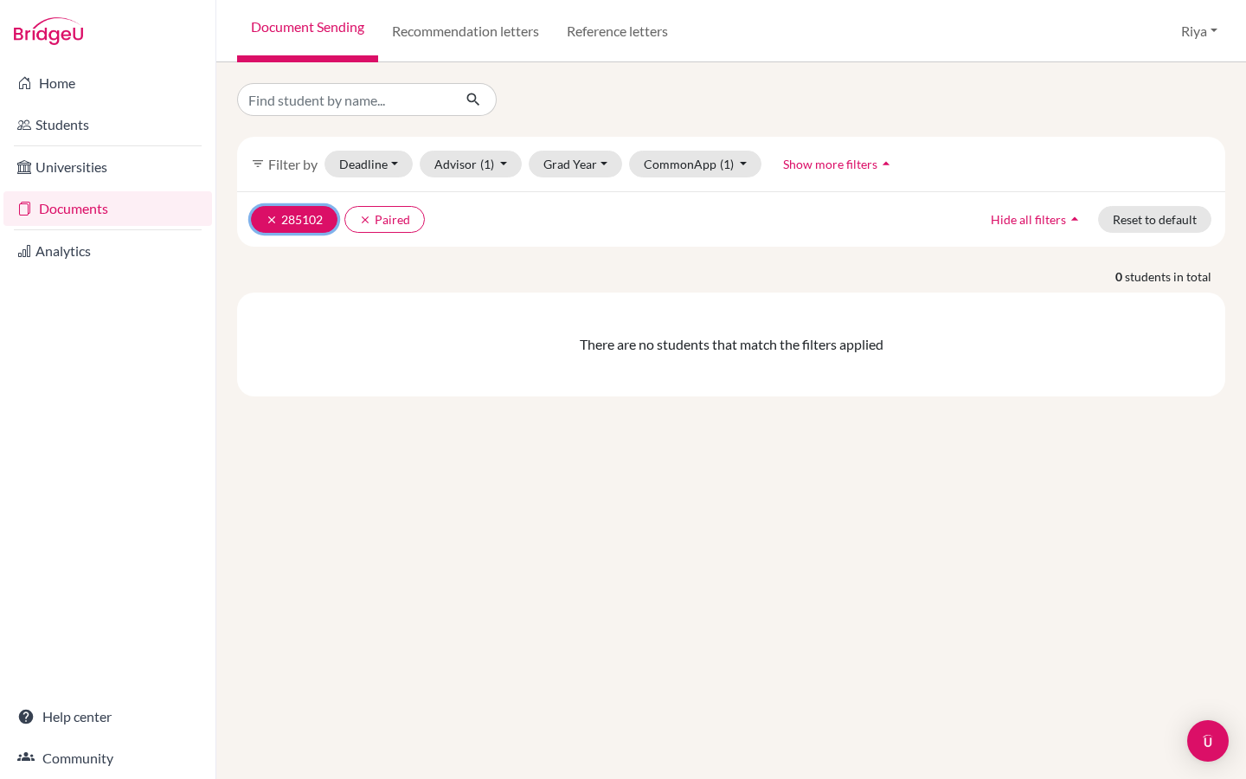
click at [295, 220] on button "clear 285102" at bounding box center [294, 219] width 87 height 27
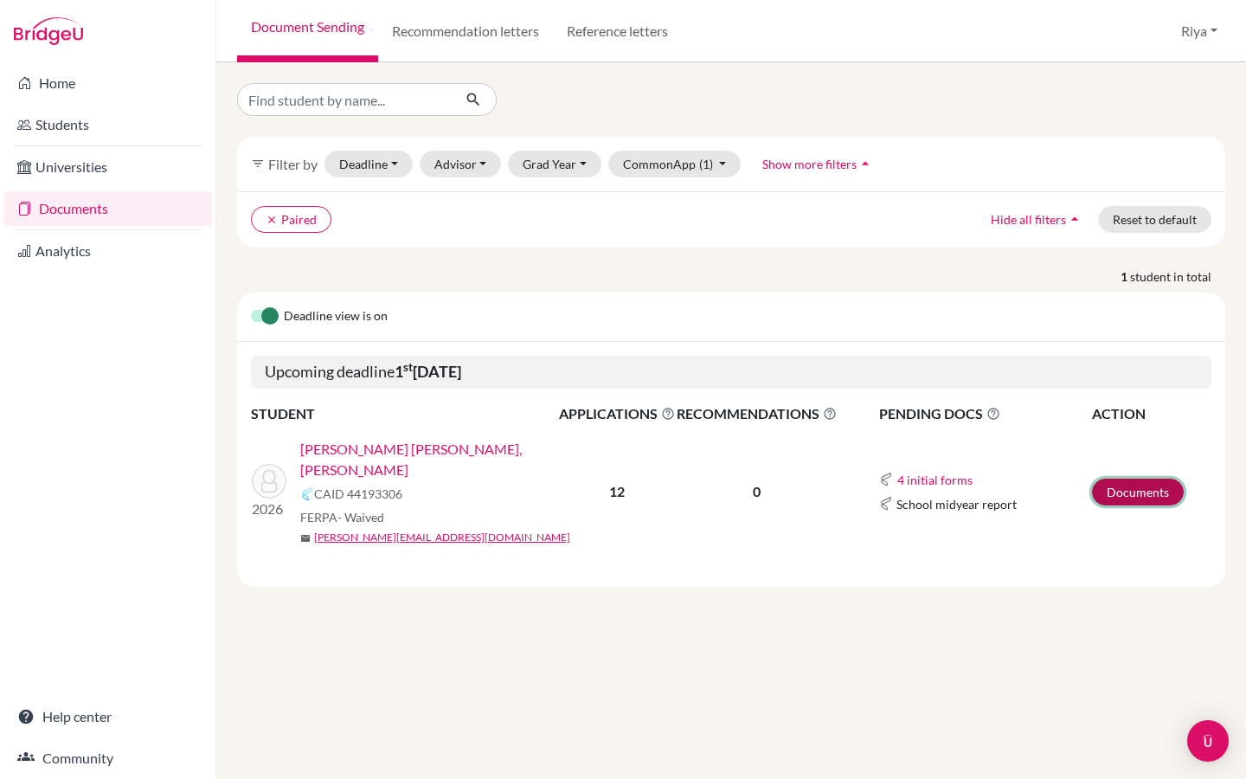
click at [1114, 479] on link "Documents" at bounding box center [1138, 492] width 92 height 27
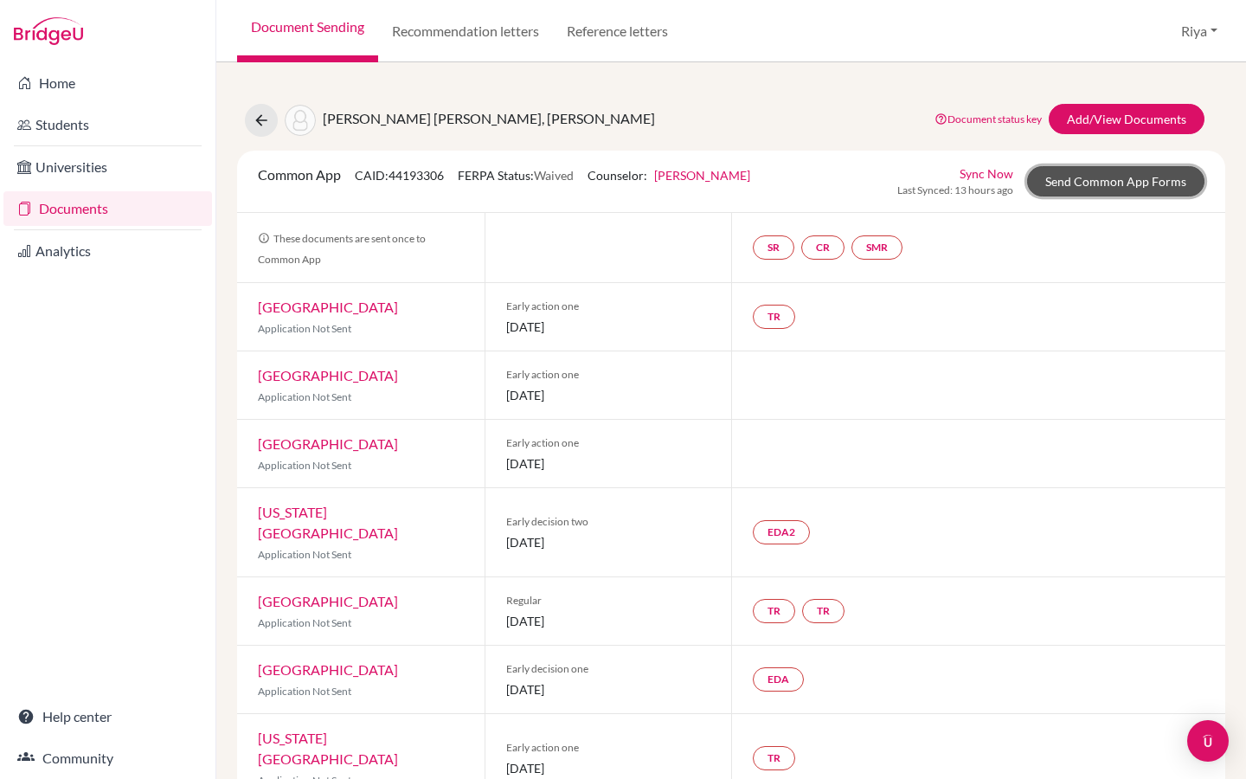
click at [1097, 183] on link "Send Common App Forms" at bounding box center [1115, 181] width 177 height 30
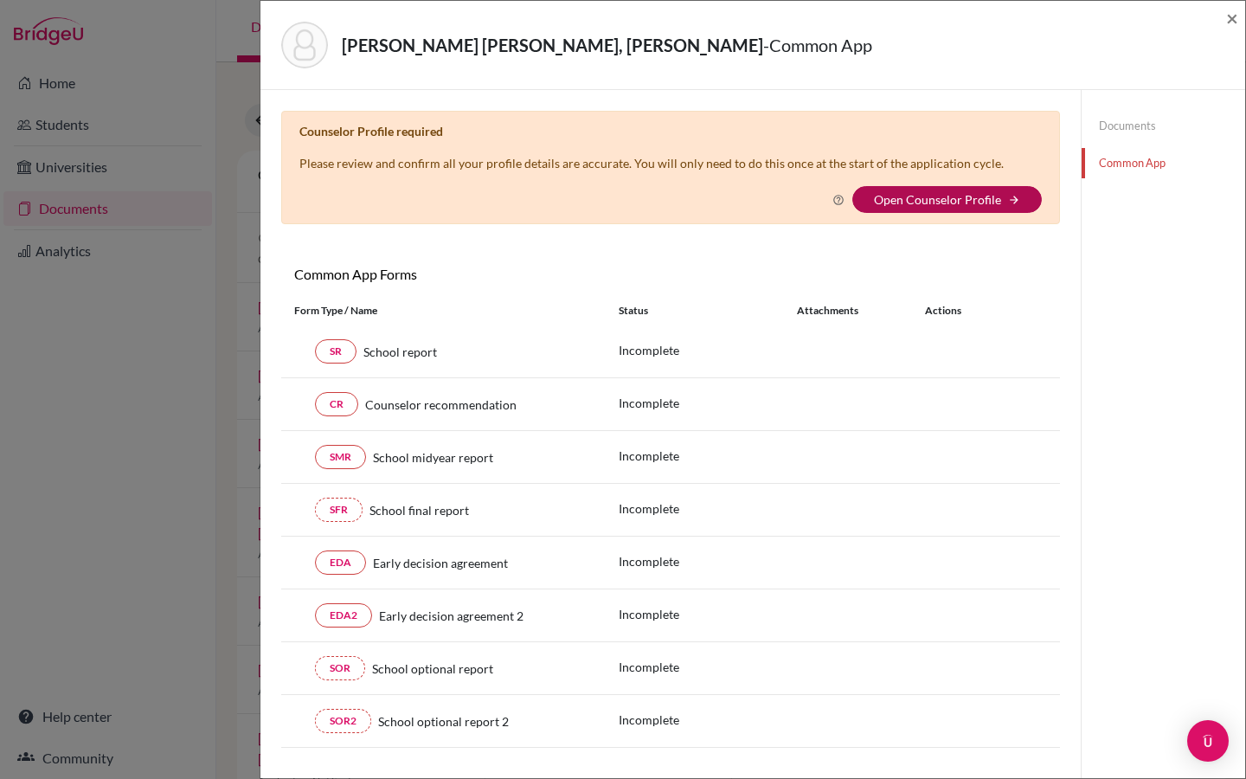
click at [928, 202] on link "Open Counselor Profile" at bounding box center [937, 199] width 127 height 15
click at [917, 199] on link "Open Counselor Profile" at bounding box center [937, 199] width 127 height 15
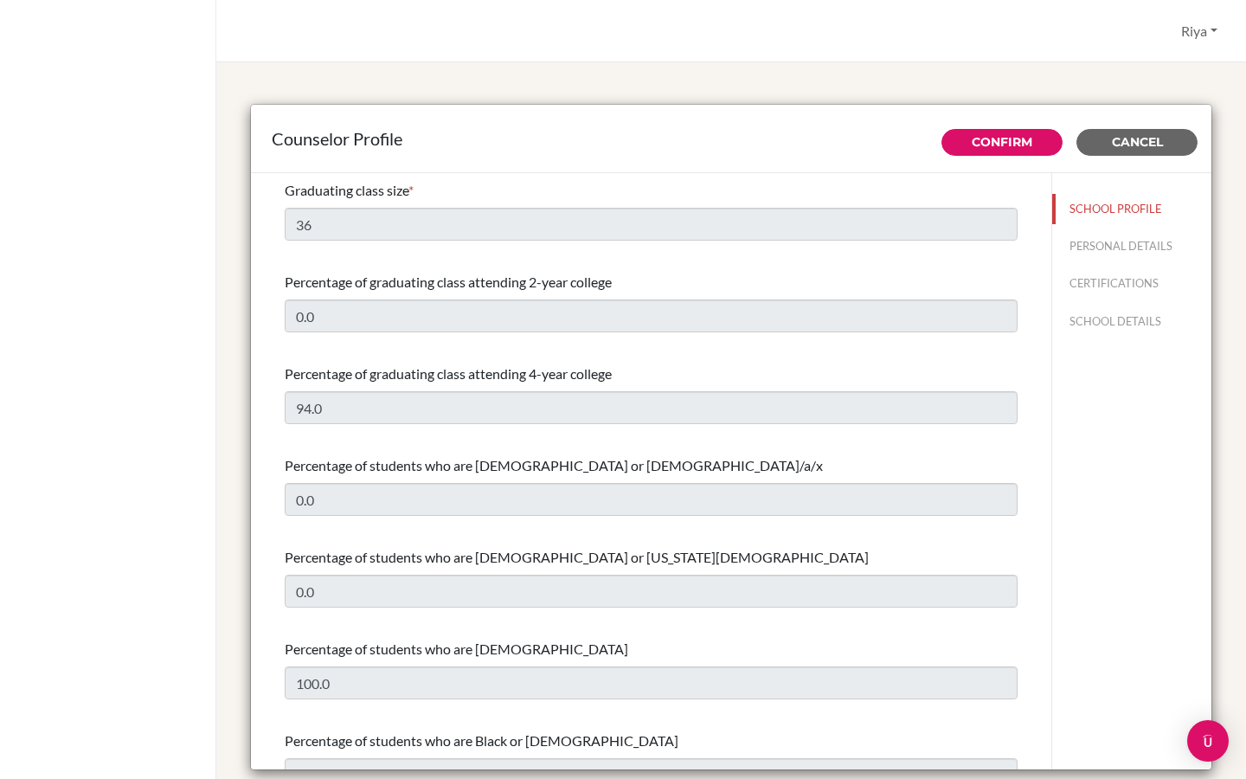
select select "0"
select select "314972"
